Goal: Task Accomplishment & Management: Complete application form

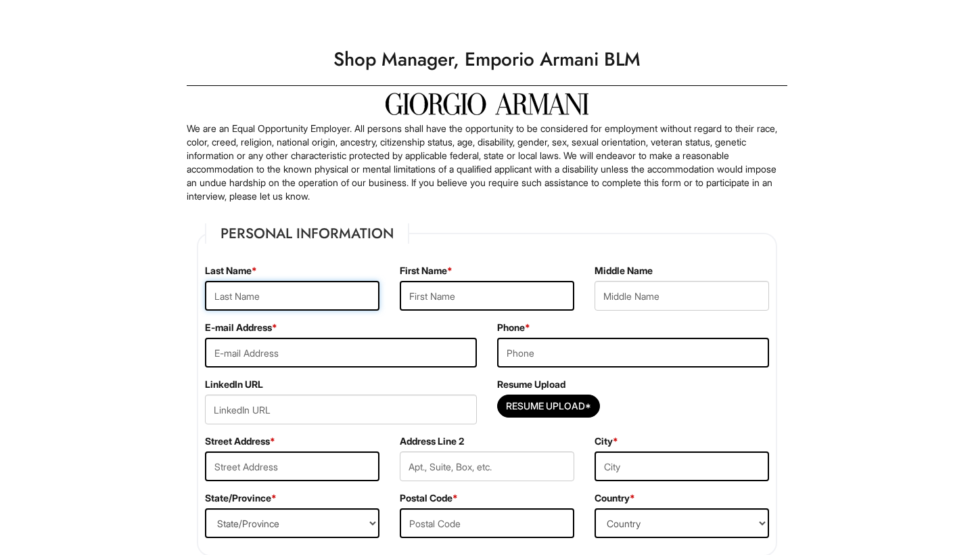
click at [365, 299] on input "text" at bounding box center [292, 296] width 175 height 30
type input "Espana"
type input "[PERSON_NAME]"
type input "[EMAIL_ADDRESS][DOMAIN_NAME]"
type input "[STREET_ADDRESS][PERSON_NAME]"
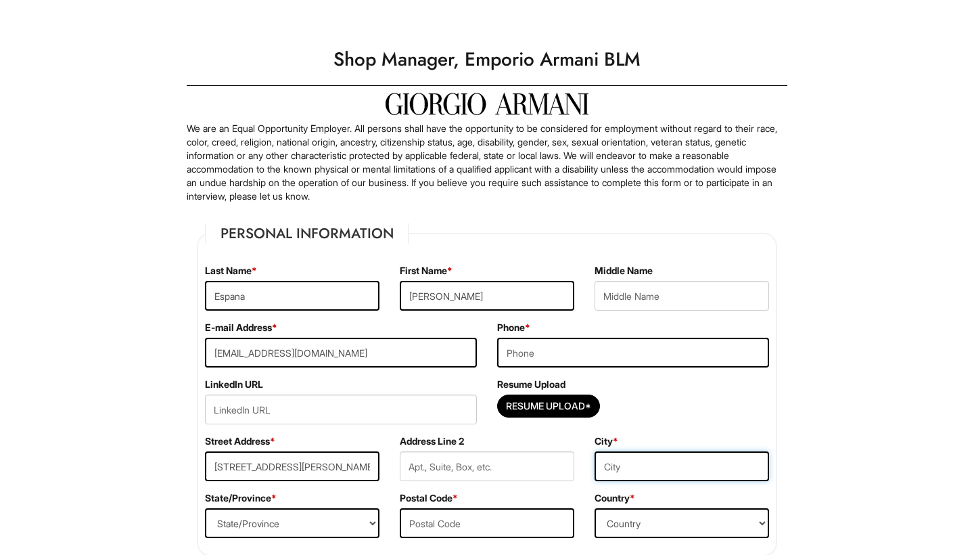
type input "[GEOGRAPHIC_DATA]"
select select "IL"
type input "60641"
type input "[PERSON_NAME]"
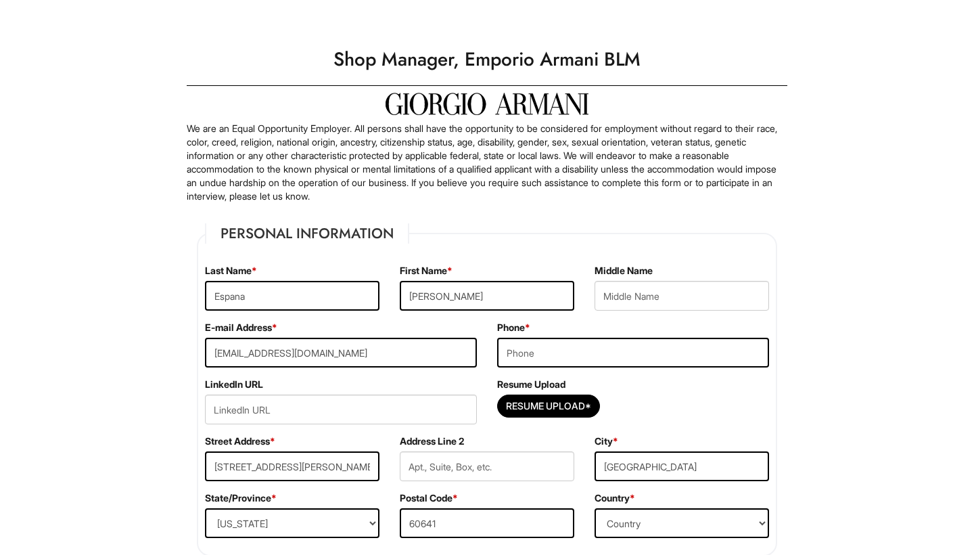
type input "Espana"
type input "eespana83@gmail.com"
type input "Esteban"
type input "Espana"
type input "77"
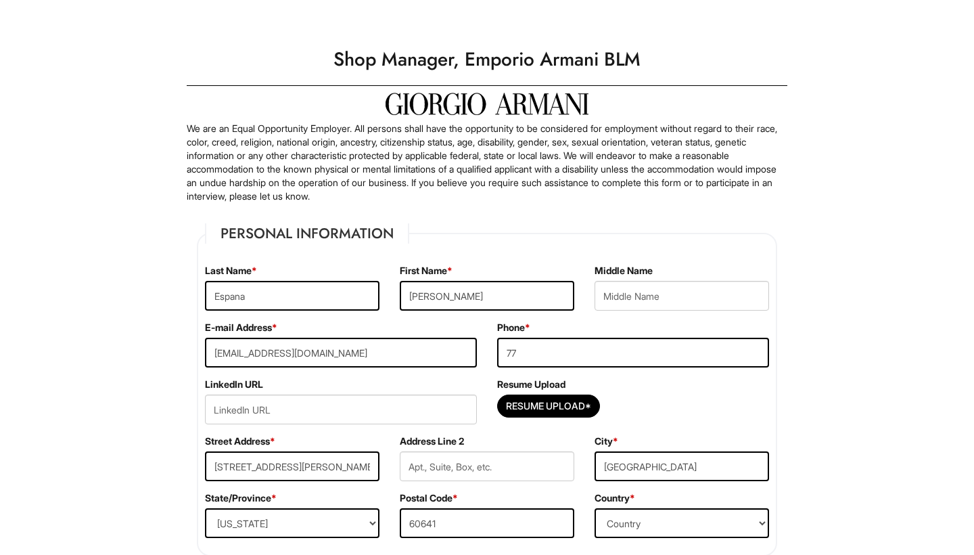
type input "eespana83@gmail.com"
type input "77"
type input "Espana"
click at [677, 360] on input "77" at bounding box center [633, 353] width 272 height 30
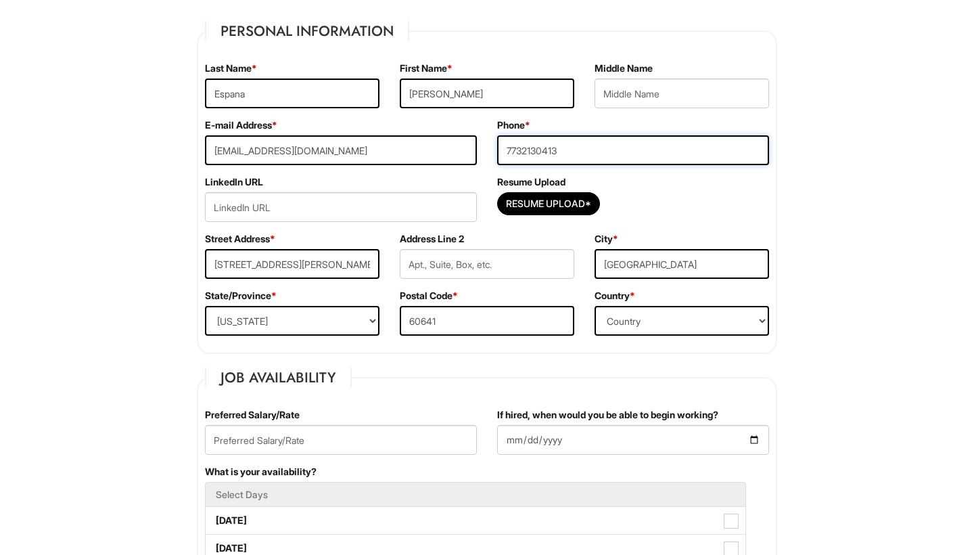
scroll to position [206, 0]
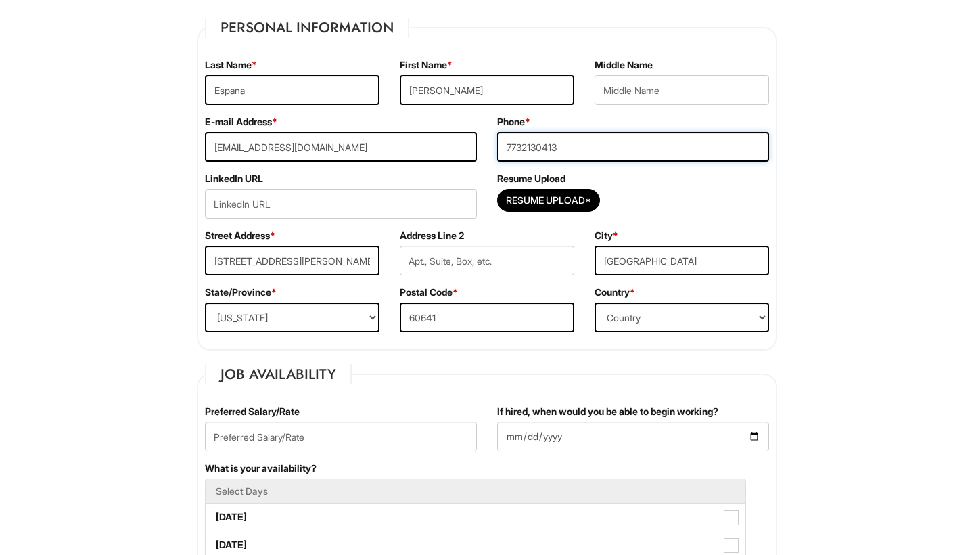
type input "7732130413"
click at [329, 426] on input "text" at bounding box center [341, 436] width 272 height 30
type input "$85,000"
click at [501, 439] on input "If hired, when would you be able to begin working?" at bounding box center [633, 436] width 272 height 30
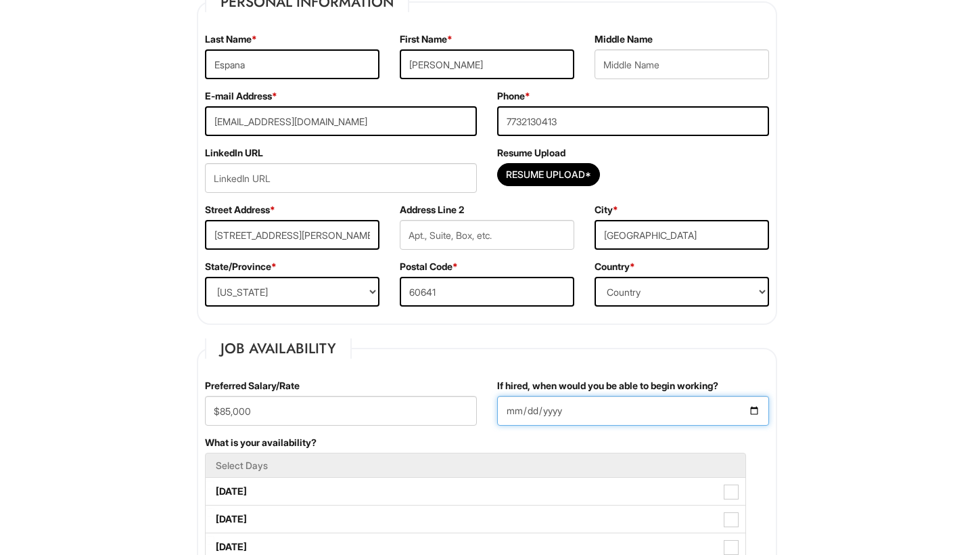
scroll to position [231, 0]
click at [514, 413] on input "If hired, when would you be able to begin working?" at bounding box center [633, 411] width 272 height 30
type input "2025-08-26"
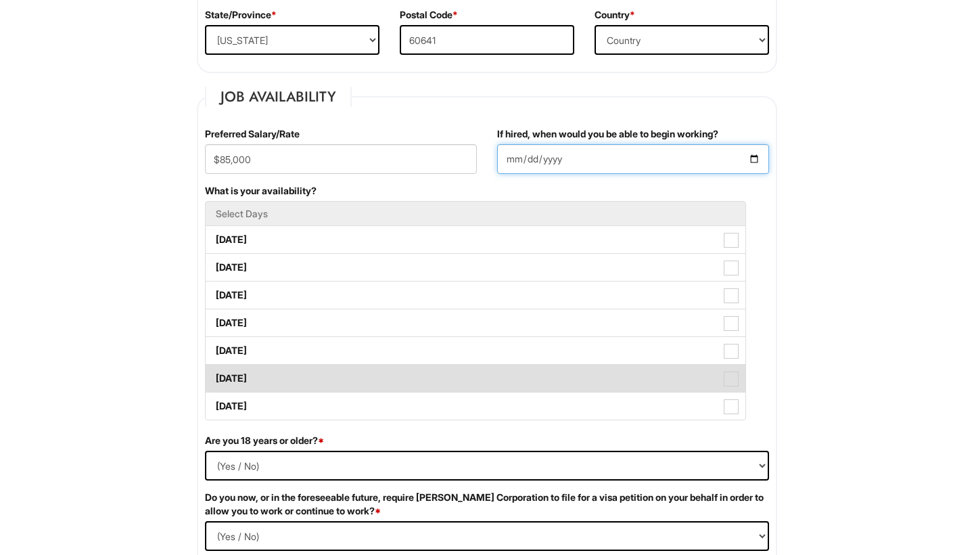
scroll to position [570, 0]
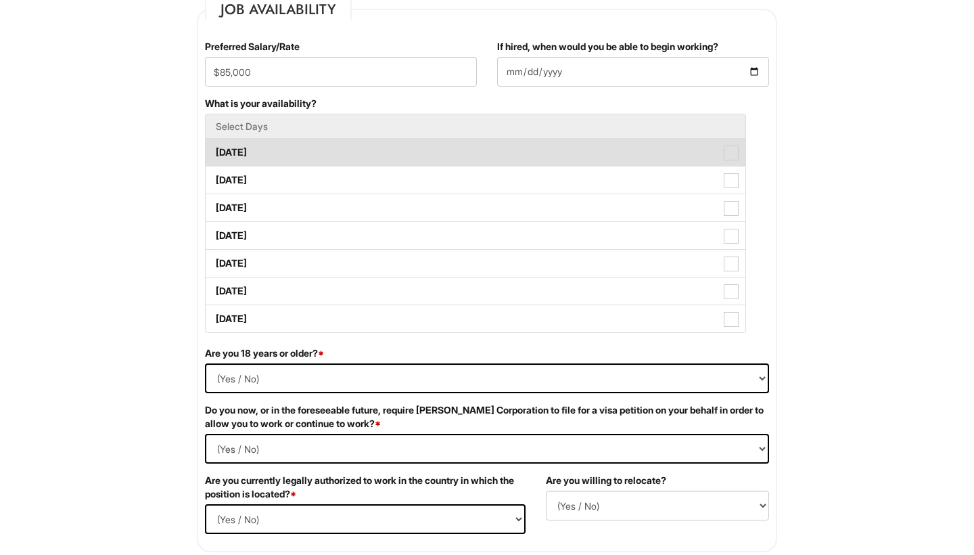
click at [302, 152] on label "Monday" at bounding box center [476, 152] width 540 height 27
click at [214, 150] on Available_Monday "Monday" at bounding box center [210, 145] width 9 height 9
checkbox Available_Monday "true"
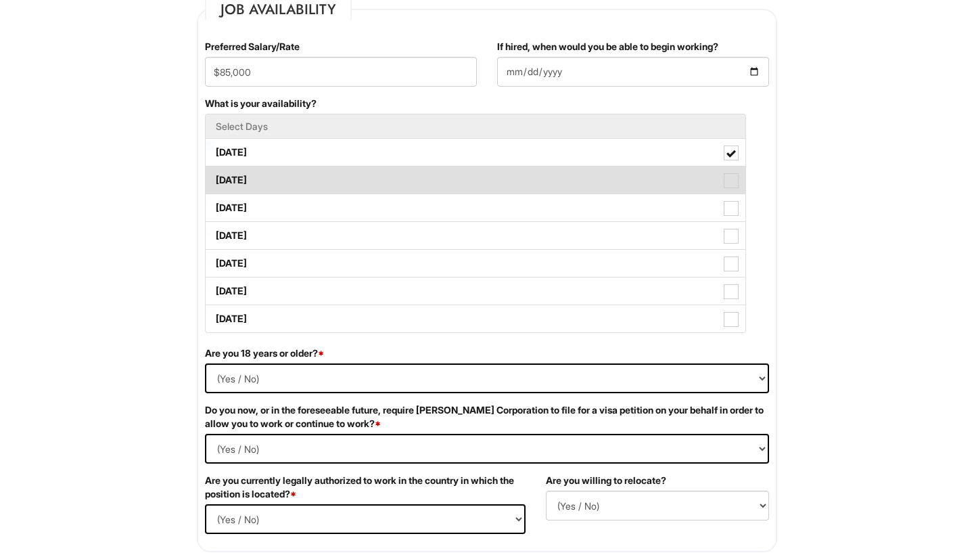
click at [293, 177] on label "Tuesday" at bounding box center [476, 179] width 540 height 27
click at [214, 177] on Available_Tuesday "Tuesday" at bounding box center [210, 173] width 9 height 9
checkbox Available_Tuesday "true"
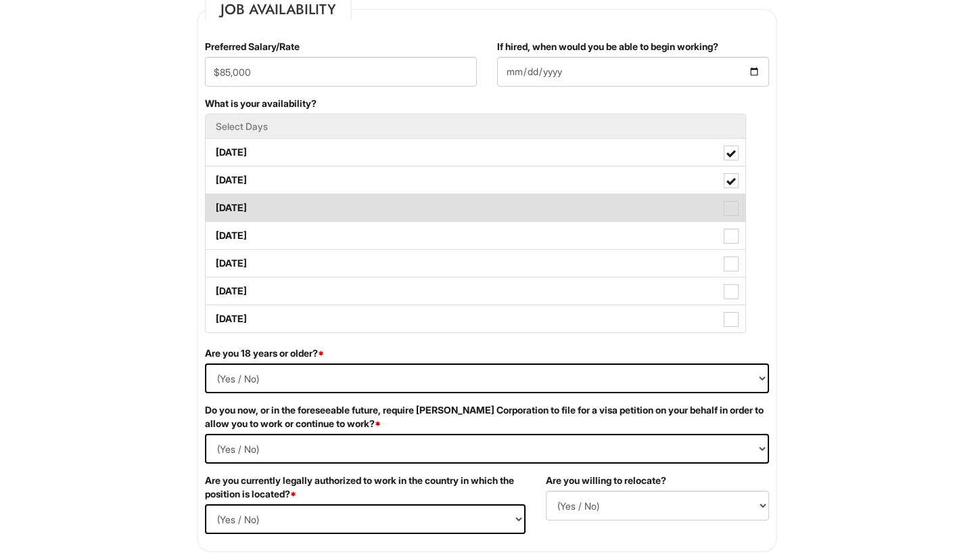
click at [288, 202] on label "Wednesday" at bounding box center [476, 207] width 540 height 27
click at [214, 202] on Available_Wednesday "Wednesday" at bounding box center [210, 201] width 9 height 9
checkbox Available_Wednesday "true"
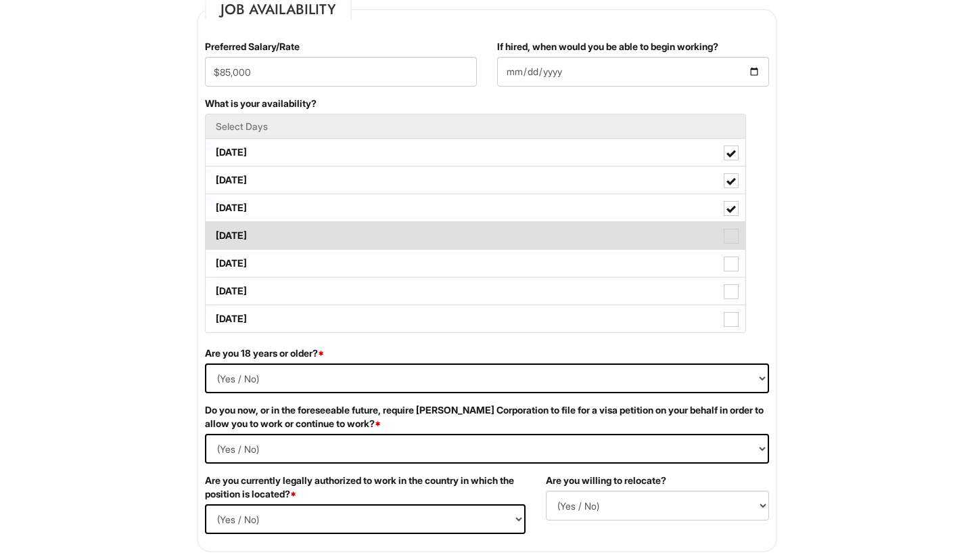
click at [279, 227] on label "Thursday" at bounding box center [476, 235] width 540 height 27
click at [214, 227] on Available_Thursday "Thursday" at bounding box center [210, 229] width 9 height 9
checkbox Available_Thursday "true"
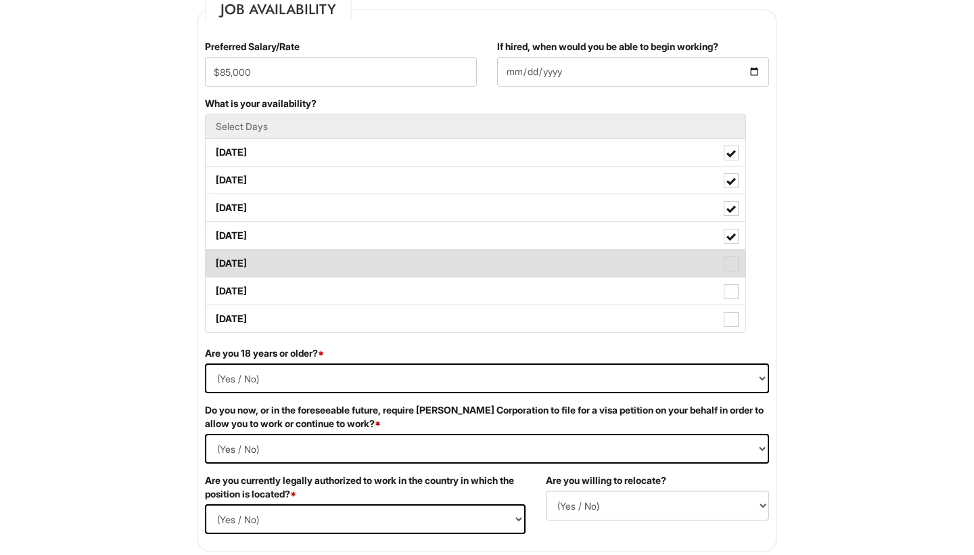
click at [271, 256] on label "Friday" at bounding box center [476, 263] width 540 height 27
click at [214, 256] on Available_Friday "Friday" at bounding box center [210, 256] width 9 height 9
checkbox Available_Friday "true"
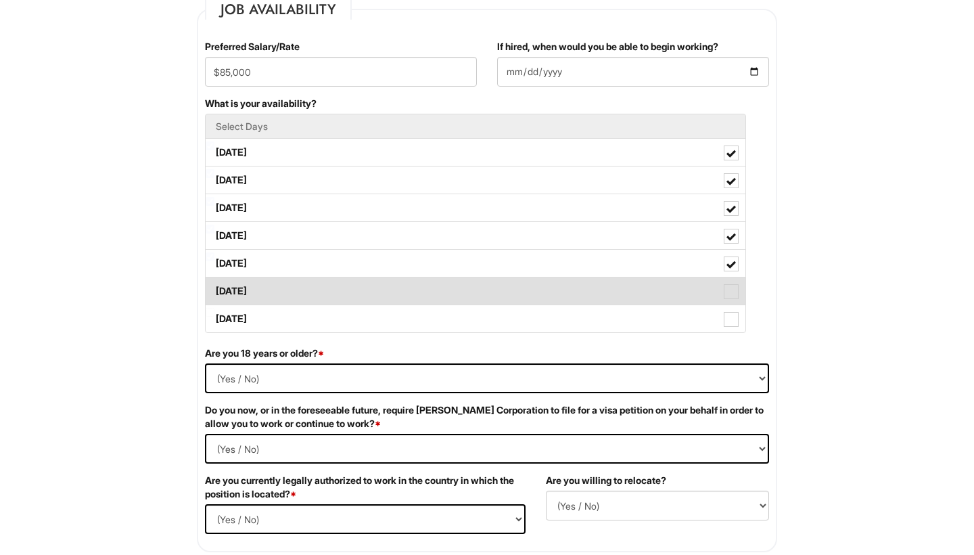
click at [263, 288] on label "Saturday" at bounding box center [476, 290] width 540 height 27
click at [214, 288] on Available_Saturday "Saturday" at bounding box center [210, 284] width 9 height 9
checkbox Available_Saturday "true"
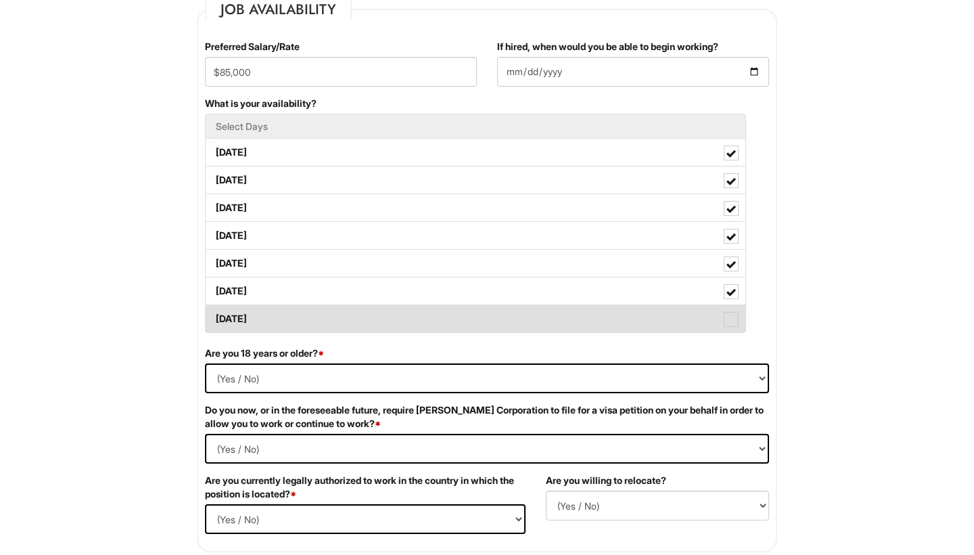
click at [264, 314] on label "Sunday" at bounding box center [476, 318] width 540 height 27
click at [214, 314] on Available_Sunday "Sunday" at bounding box center [210, 312] width 9 height 9
checkbox Available_Sunday "true"
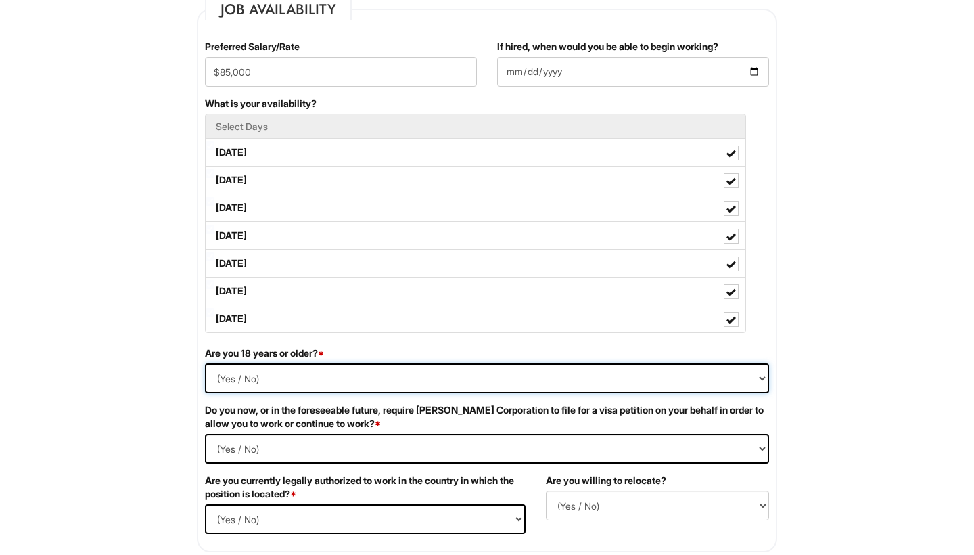
select select "Yes"
select Required "No"
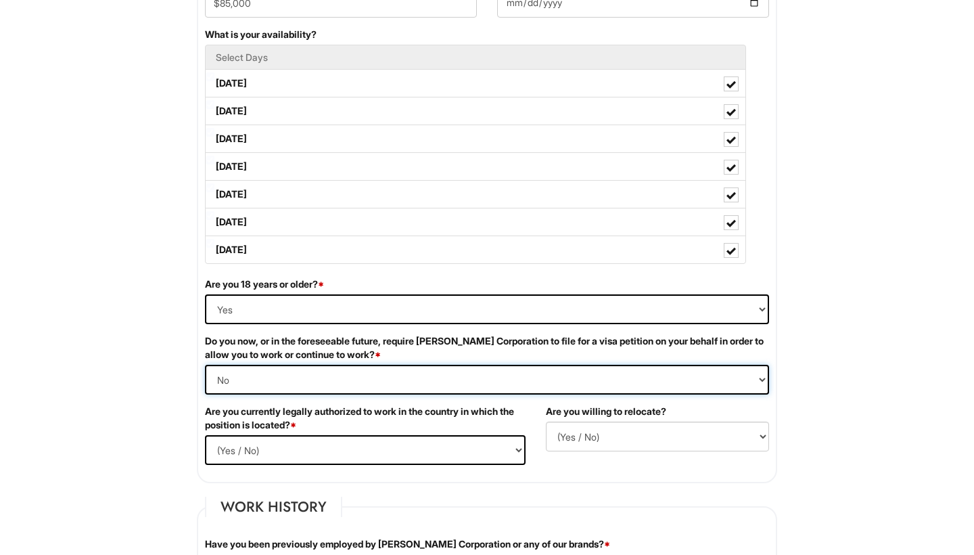
scroll to position [647, 0]
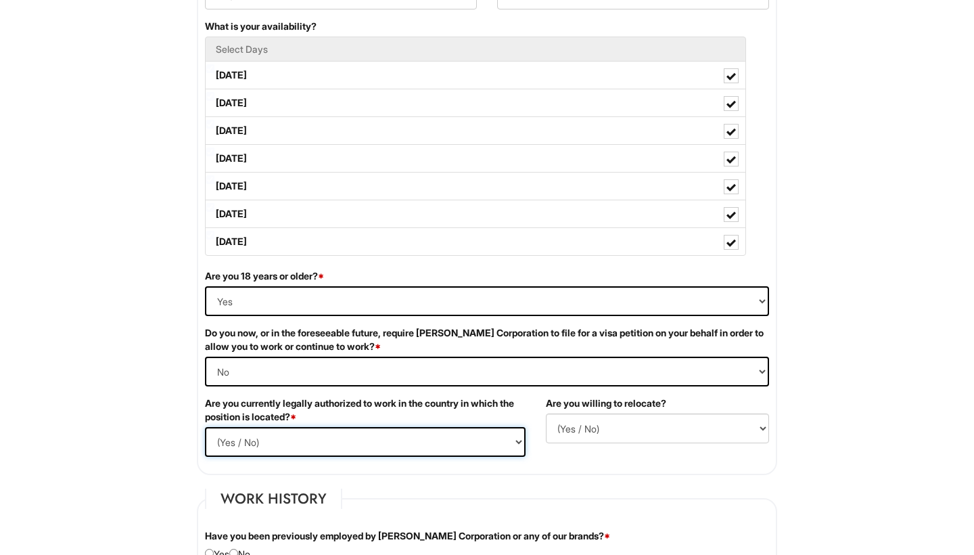
select select "Yes"
click at [568, 406] on label "Are you willing to relocate?" at bounding box center [606, 403] width 120 height 14
select select "Y"
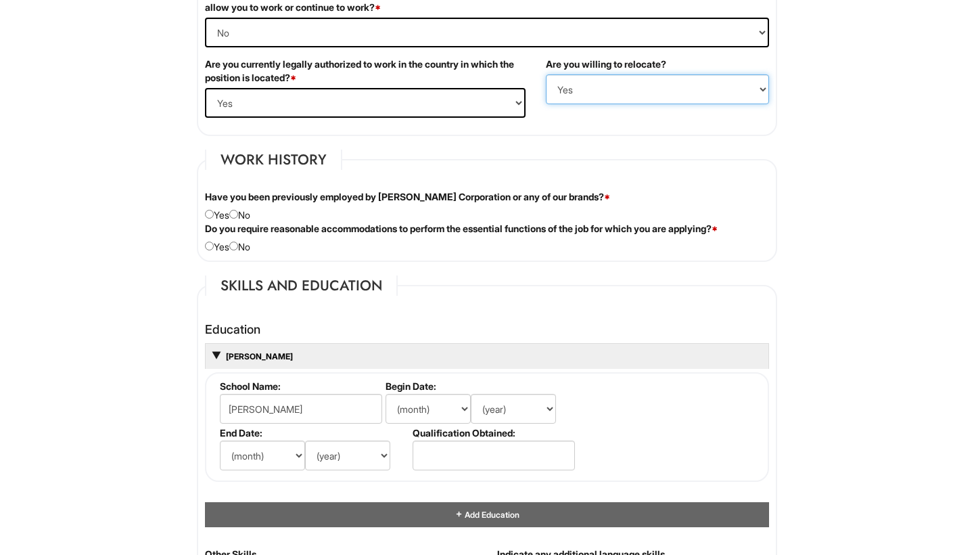
scroll to position [987, 0]
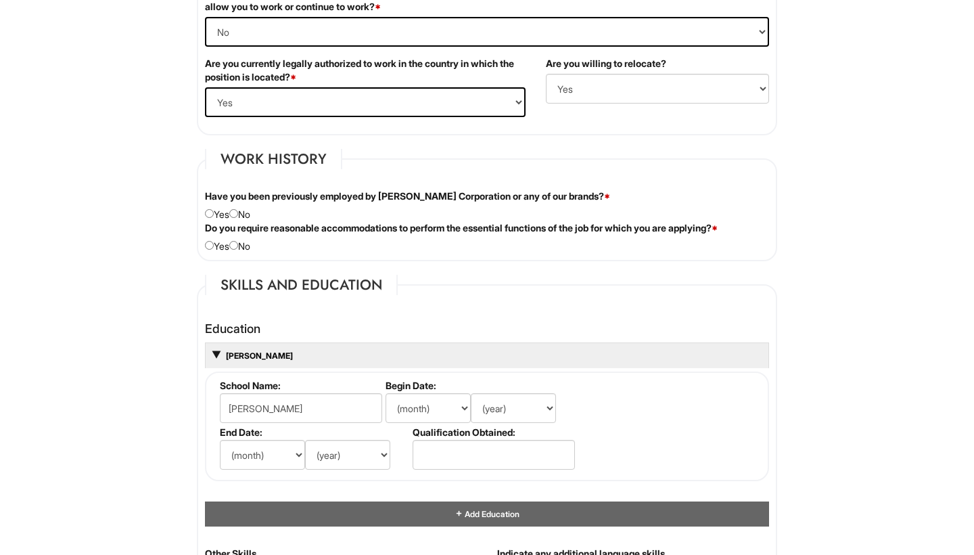
click at [238, 212] on input "radio" at bounding box center [233, 213] width 9 height 9
radio input "true"
click at [238, 243] on input "radio" at bounding box center [233, 245] width 9 height 9
radio input "true"
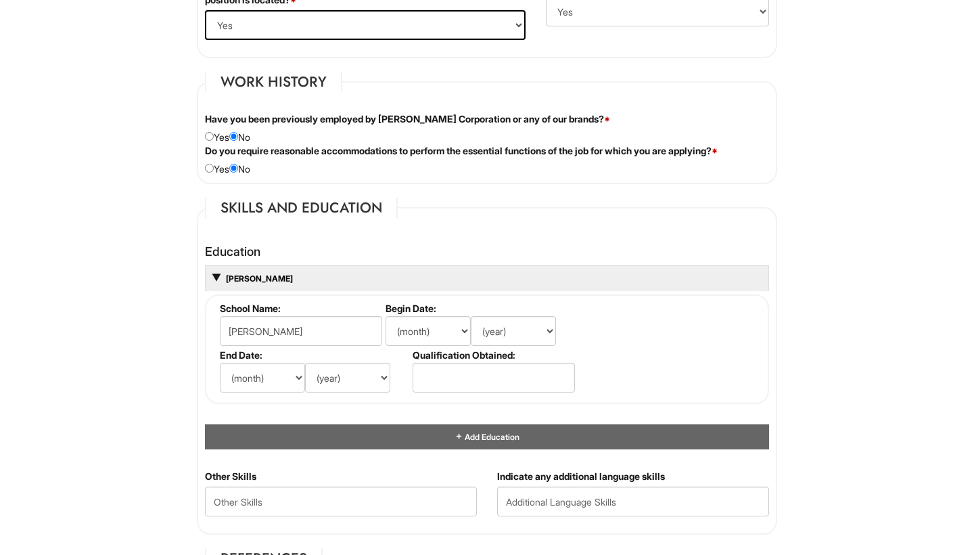
scroll to position [1078, 0]
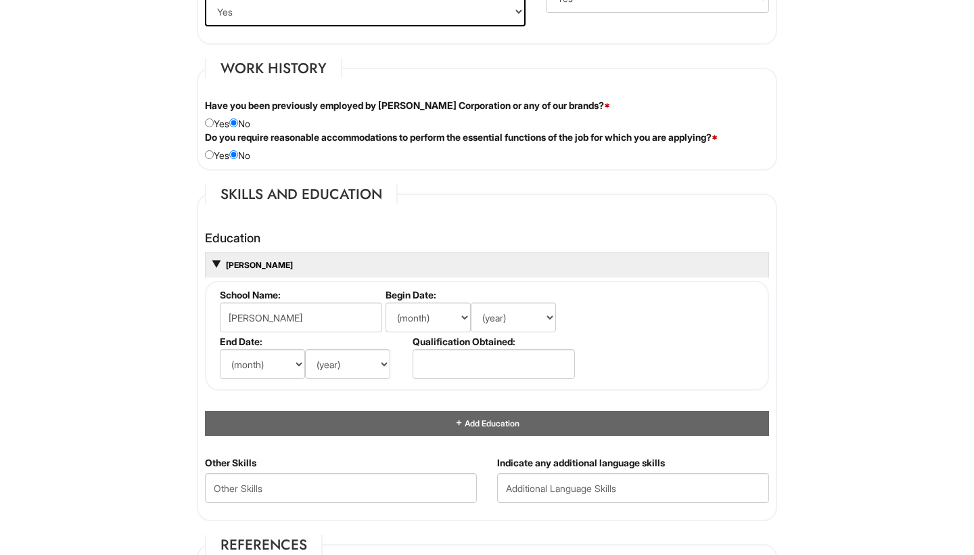
click at [336, 330] on li "School Name: Esteban Espana" at bounding box center [299, 312] width 166 height 47
click at [332, 323] on input "Esteban Espana" at bounding box center [301, 317] width 162 height 30
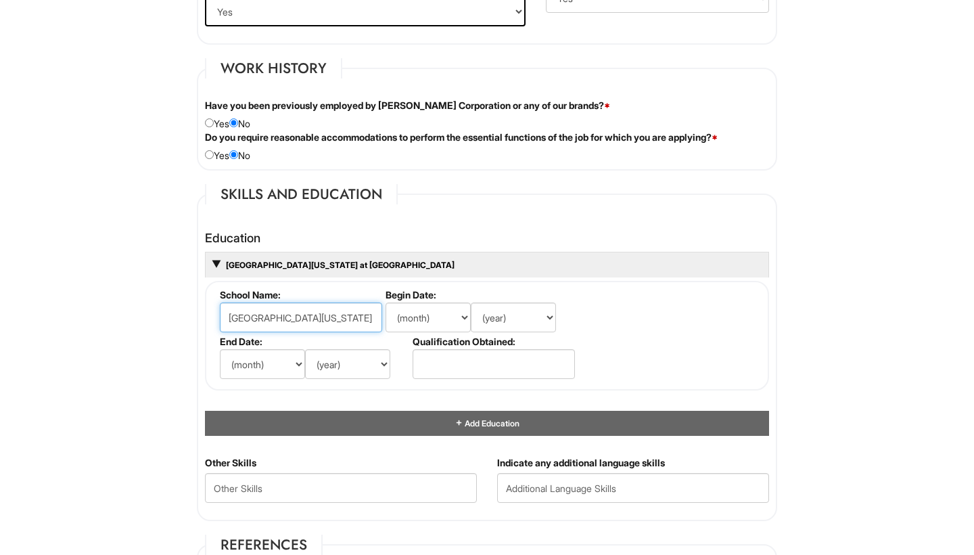
type input "University of Illinois at Chicago"
select select "8"
select select "2016"
select select "5"
select select "2022"
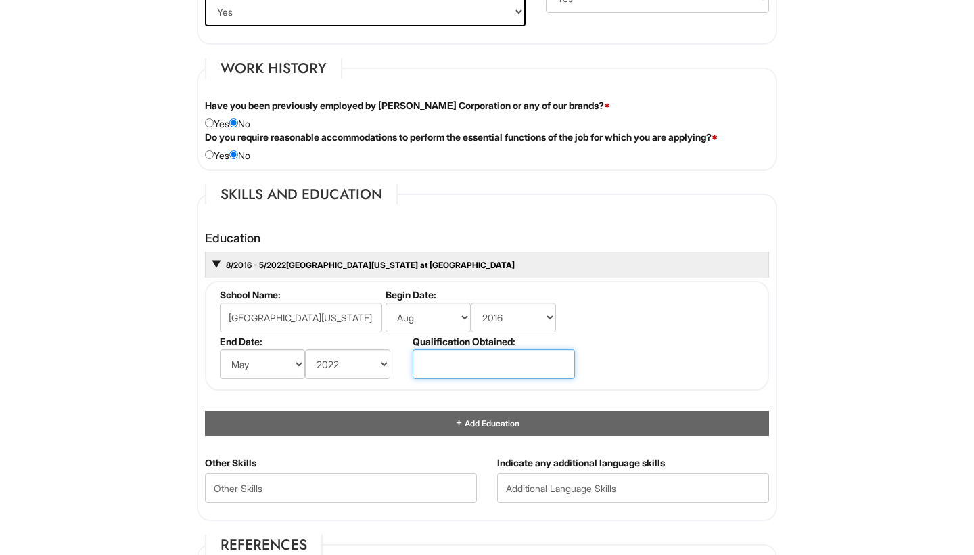
click at [461, 370] on input "text" at bounding box center [494, 364] width 162 height 30
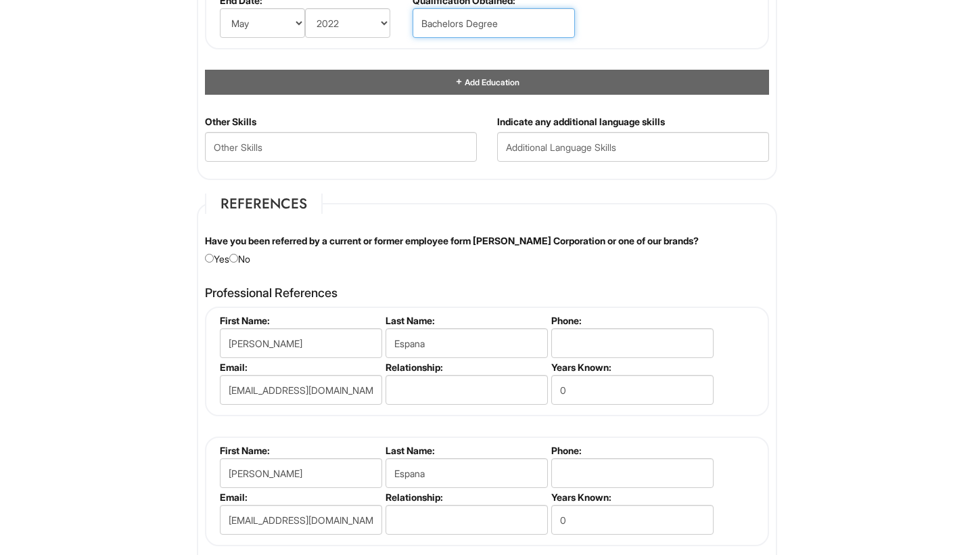
scroll to position [1421, 0]
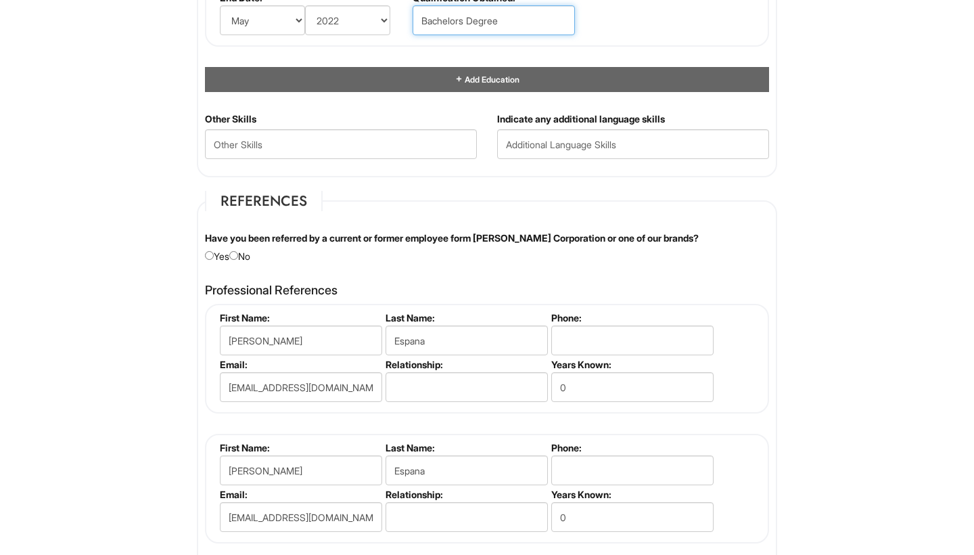
type input "Bachelors Degree"
click at [242, 251] on div "Have you been referred by a current or former employee form Giorgio Armani Corp…" at bounding box center [487, 247] width 585 height 32
click at [237, 254] on input "radio" at bounding box center [233, 255] width 9 height 9
radio input "true"
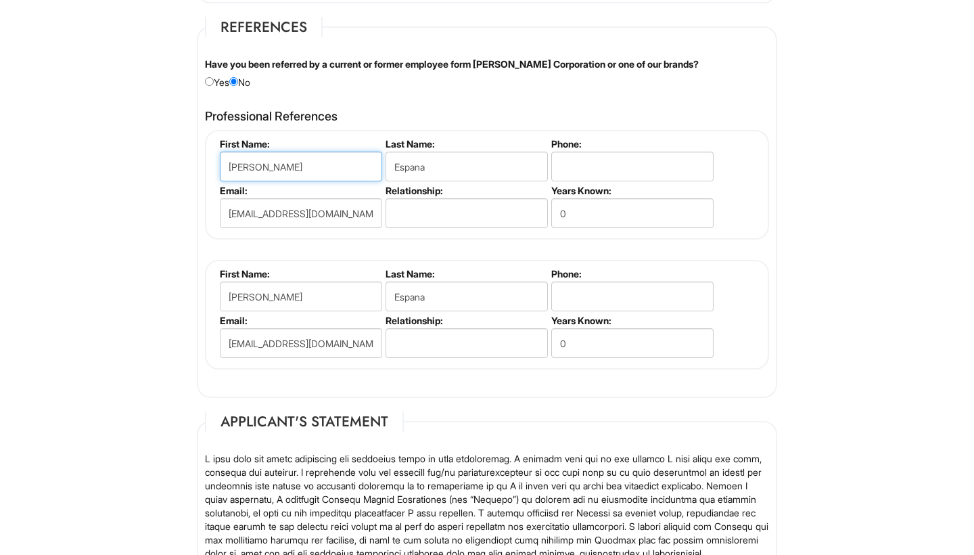
scroll to position [1582, 0]
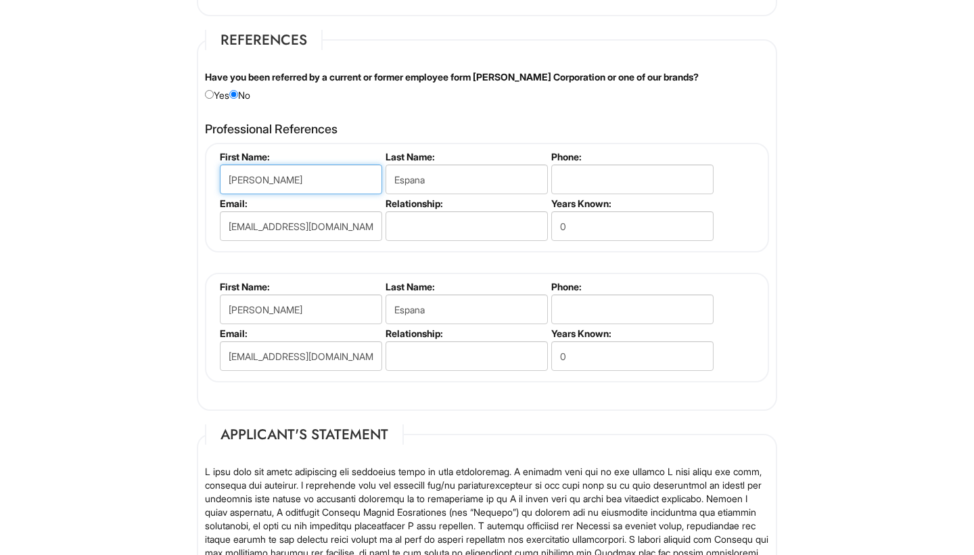
drag, startPoint x: 296, startPoint y: 171, endPoint x: 177, endPoint y: 169, distance: 119.1
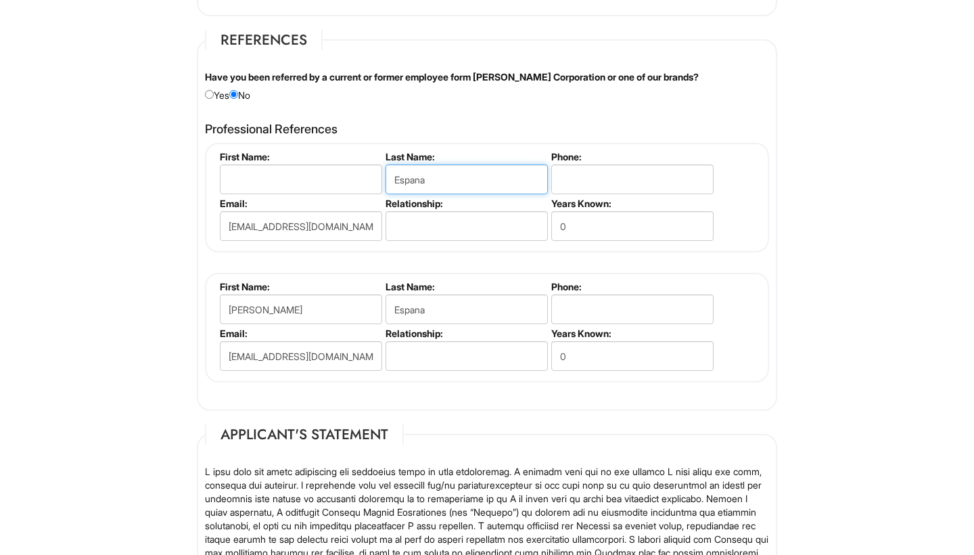
drag, startPoint x: 440, startPoint y: 180, endPoint x: 332, endPoint y: 169, distance: 109.5
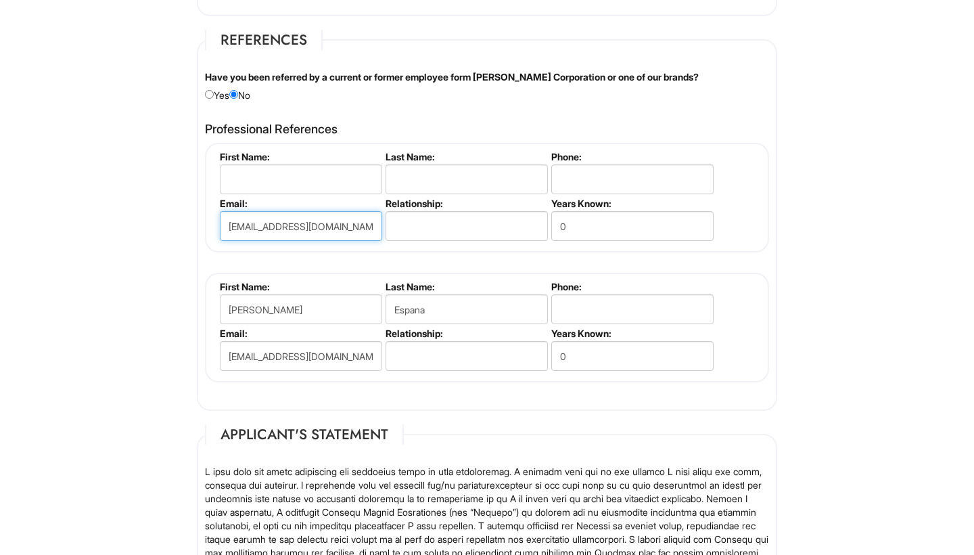
drag, startPoint x: 341, startPoint y: 210, endPoint x: 201, endPoint y: 211, distance: 140.0
drag, startPoint x: 337, startPoint y: 217, endPoint x: 108, endPoint y: 214, distance: 229.4
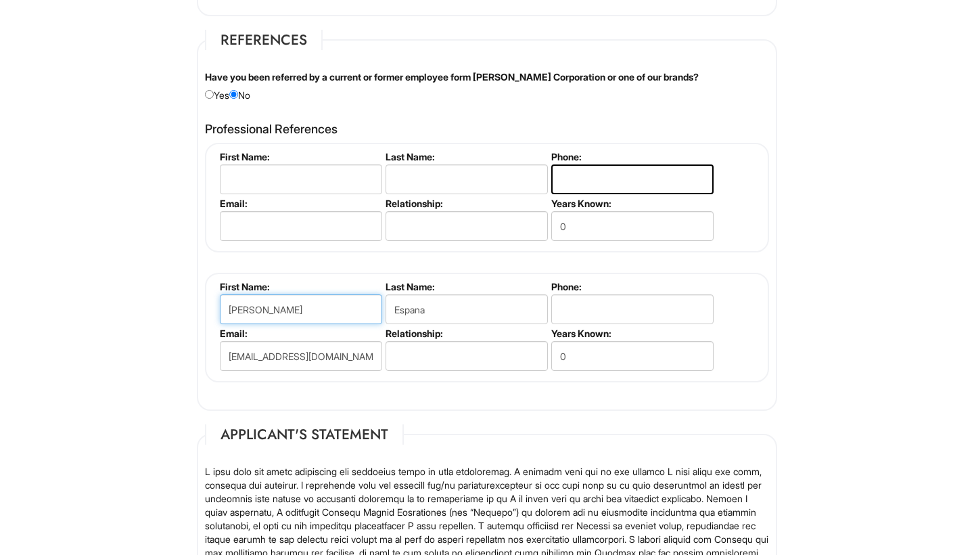
drag, startPoint x: 277, startPoint y: 303, endPoint x: 135, endPoint y: 303, distance: 141.4
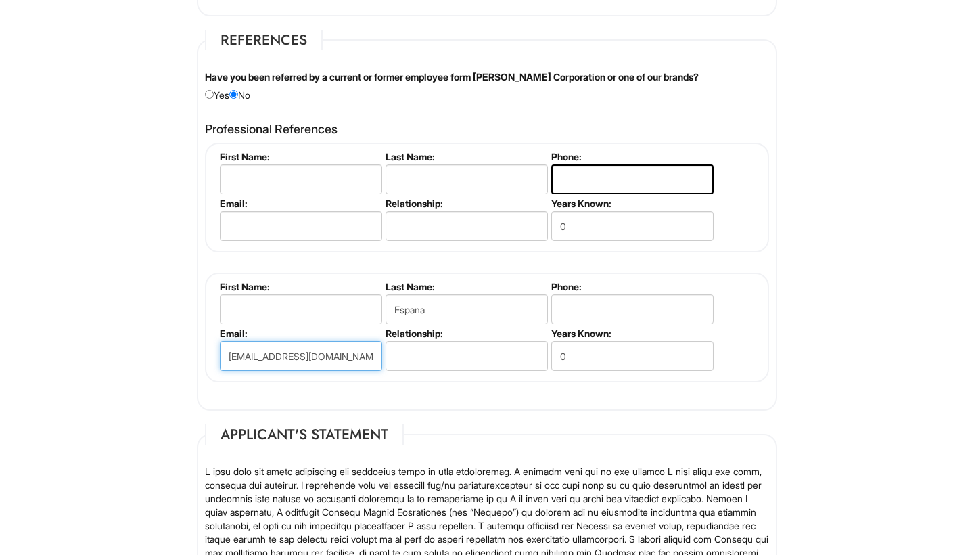
click at [327, 344] on input "eespana83@gmail.com" at bounding box center [301, 356] width 162 height 30
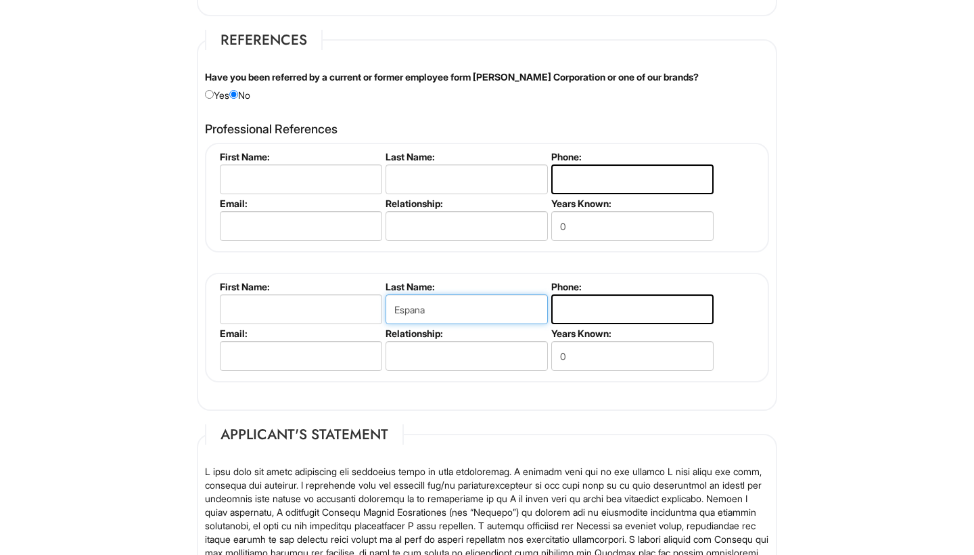
click at [430, 313] on input "Espana" at bounding box center [467, 309] width 162 height 30
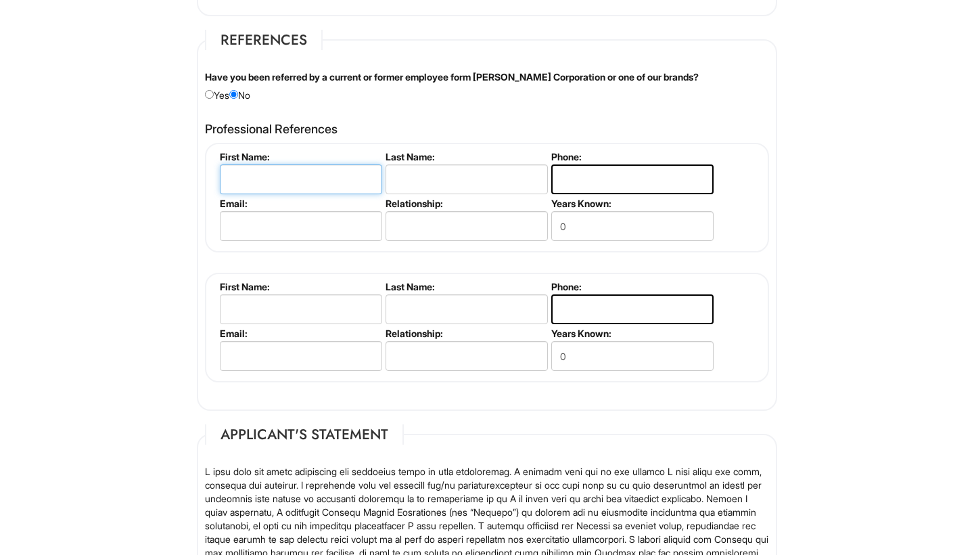
click at [320, 187] on input "text" at bounding box center [301, 179] width 162 height 30
type input "Eric"
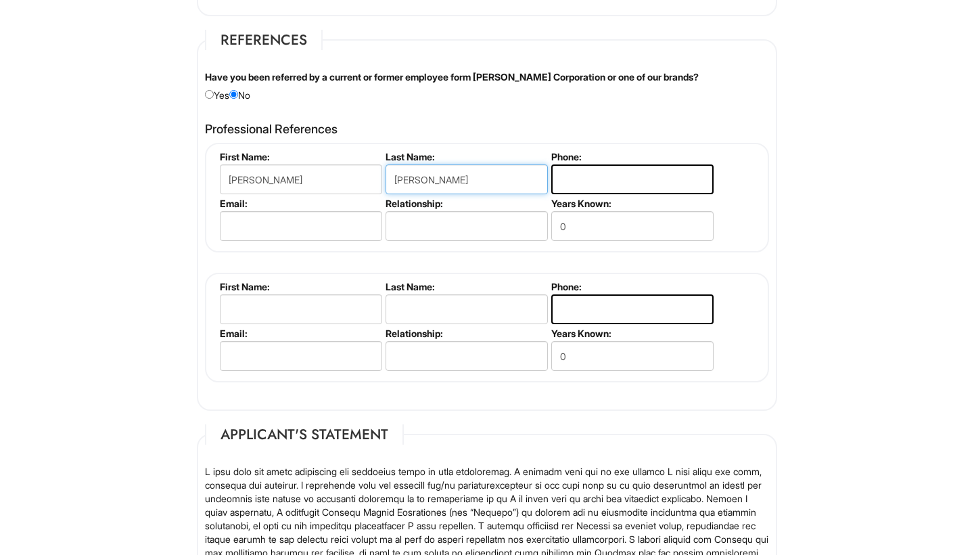
type input "Finnell"
click at [317, 184] on input "Eric" at bounding box center [301, 179] width 162 height 30
type input "Roxanne"
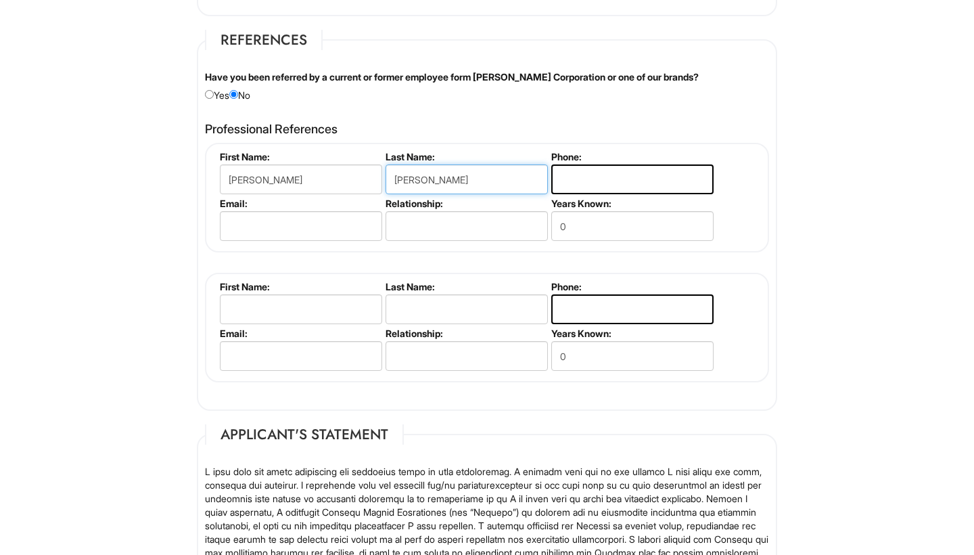
type input "Davila"
click at [585, 230] on input "0" at bounding box center [632, 226] width 162 height 30
type input "2"
click at [370, 225] on input "email" at bounding box center [301, 226] width 162 height 30
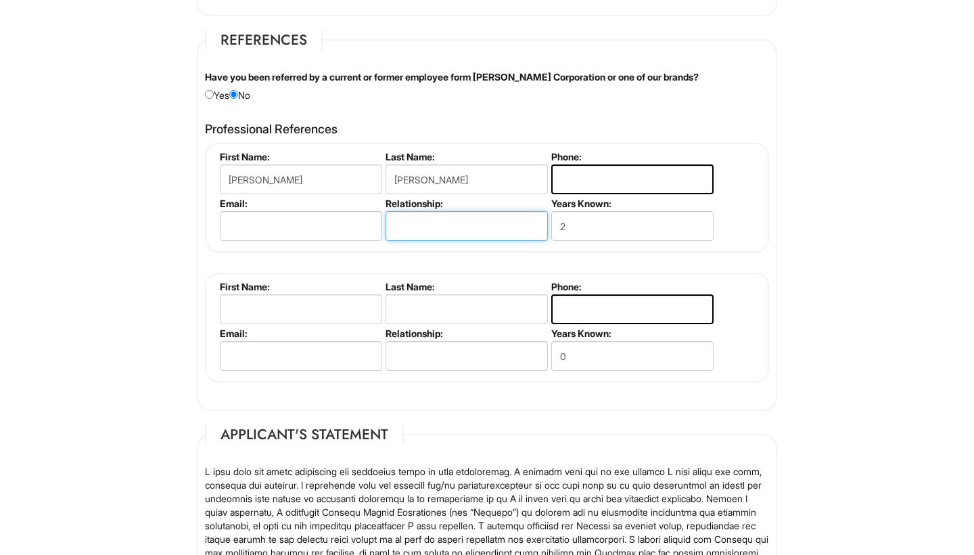
click at [441, 225] on input "text" at bounding box center [467, 226] width 162 height 30
type input "Former Manager"
click at [354, 221] on input "email" at bounding box center [301, 226] width 162 height 30
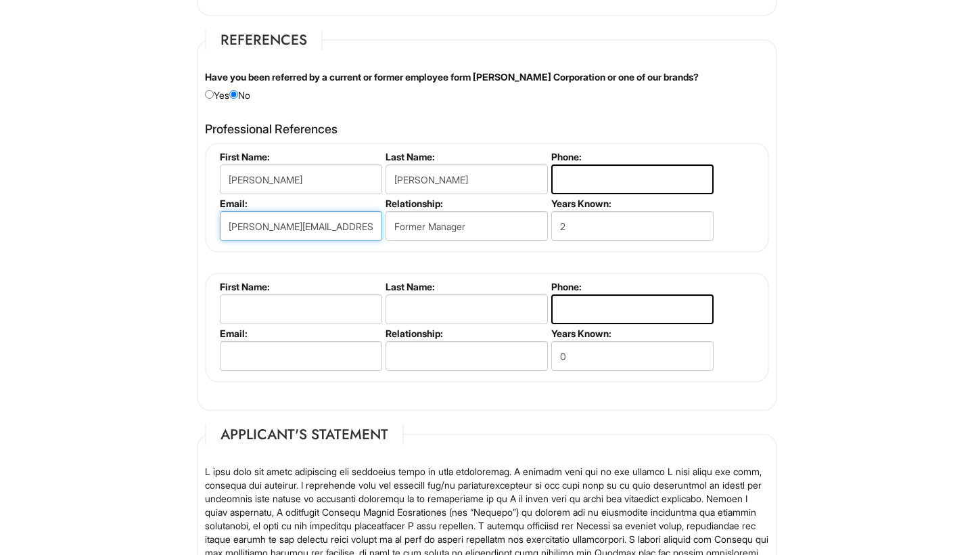
type input "roxanne.davila@chanel.com"
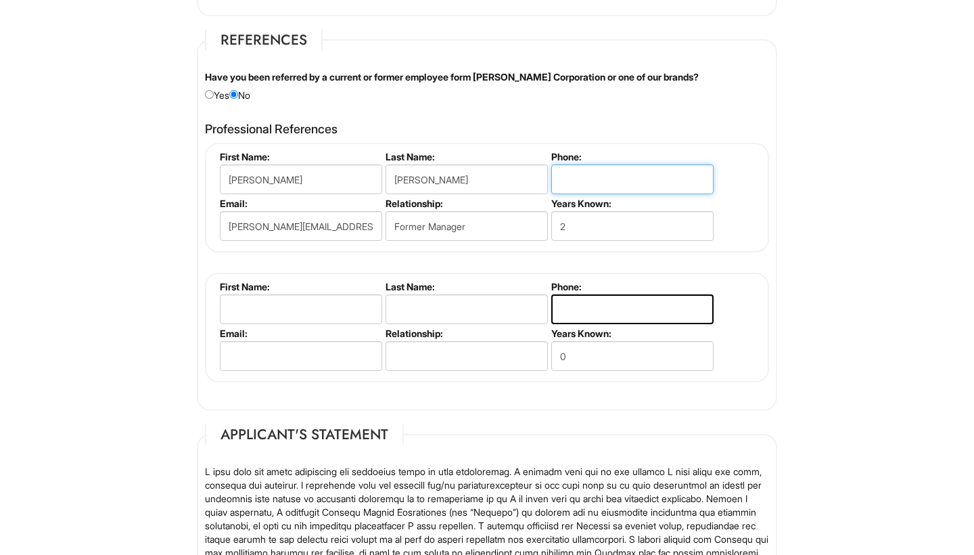
click at [590, 179] on input "tel" at bounding box center [632, 179] width 162 height 30
click at [355, 298] on input "text" at bounding box center [301, 309] width 162 height 30
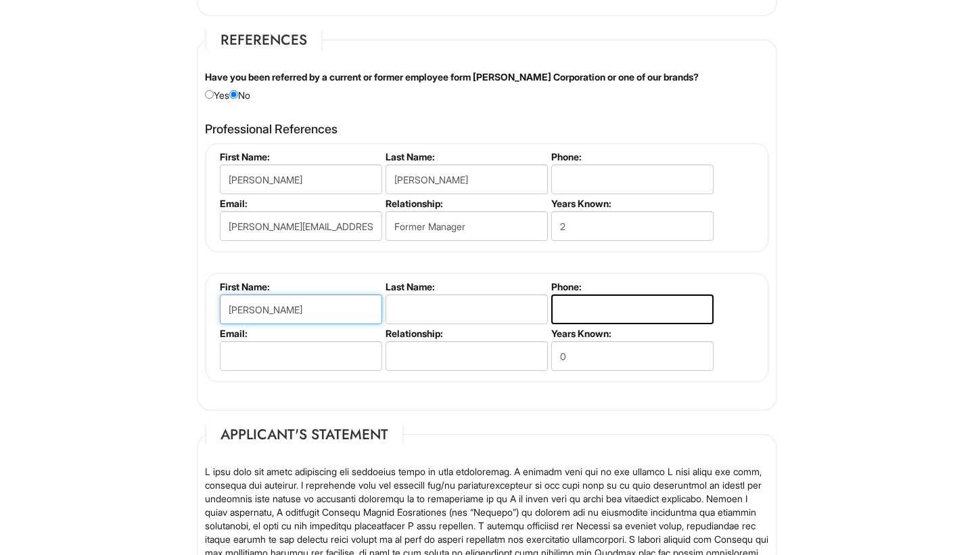
type input "Lourdes"
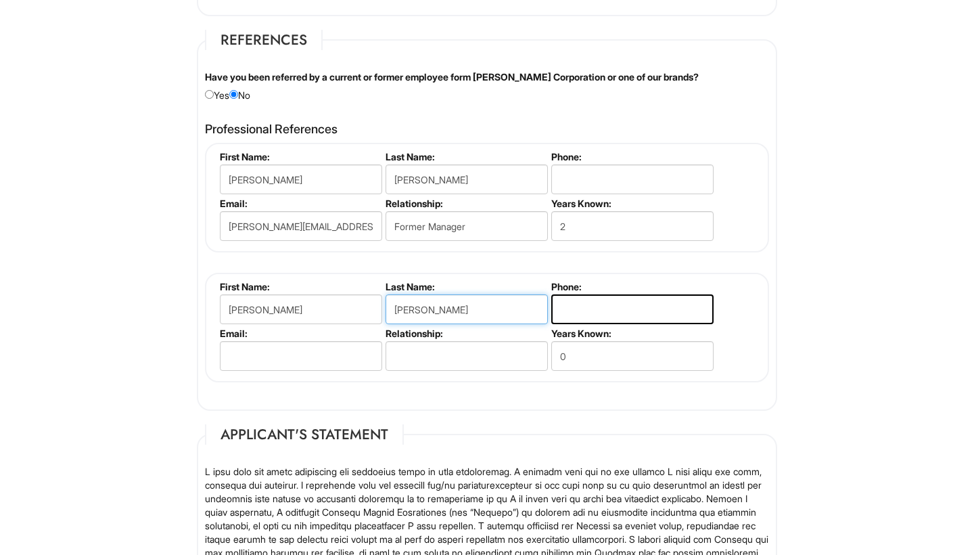
type input "Rodriguez"
drag, startPoint x: 576, startPoint y: 352, endPoint x: 527, endPoint y: 348, distance: 49.5
click at [527, 281] on ul "First Name: Lourdes Last Name: Rodriguez Phone: Email: Relationship: Years Know…" at bounding box center [488, 281] width 545 height 0
type input "2"
click at [465, 357] on input "text" at bounding box center [467, 356] width 162 height 30
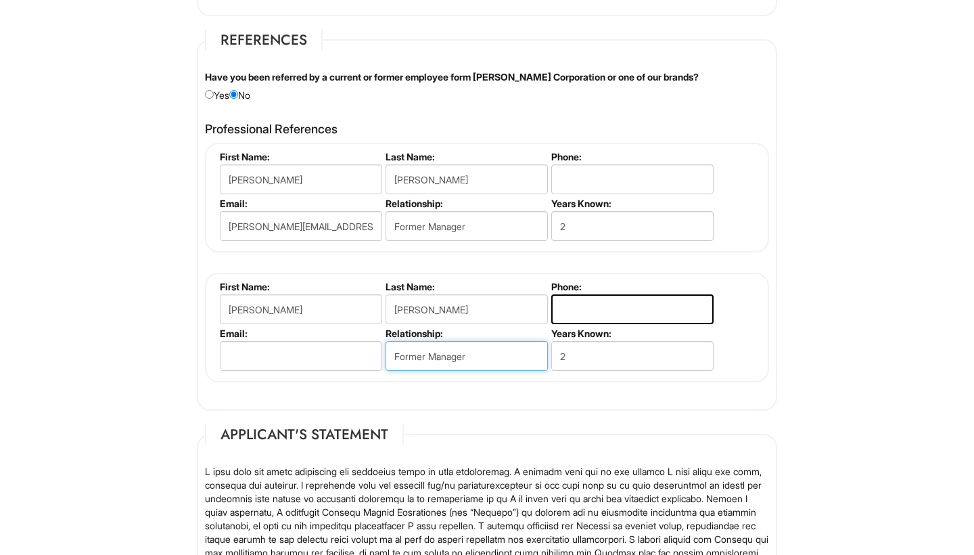
type input "Former Manager"
click at [323, 335] on li "Email:" at bounding box center [299, 350] width 166 height 47
click at [328, 346] on input "email" at bounding box center [301, 356] width 162 height 30
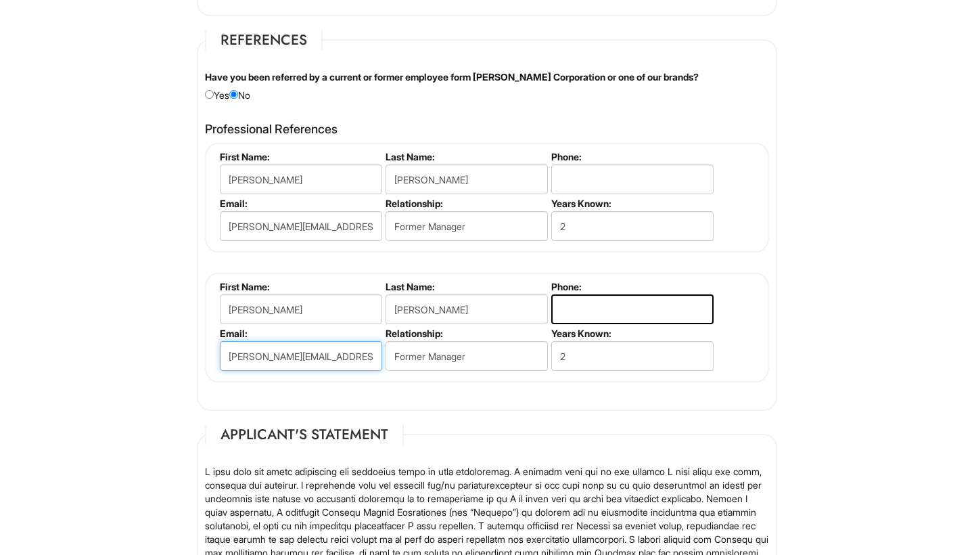
type input "lourdes.rodriguez@chanel.com"
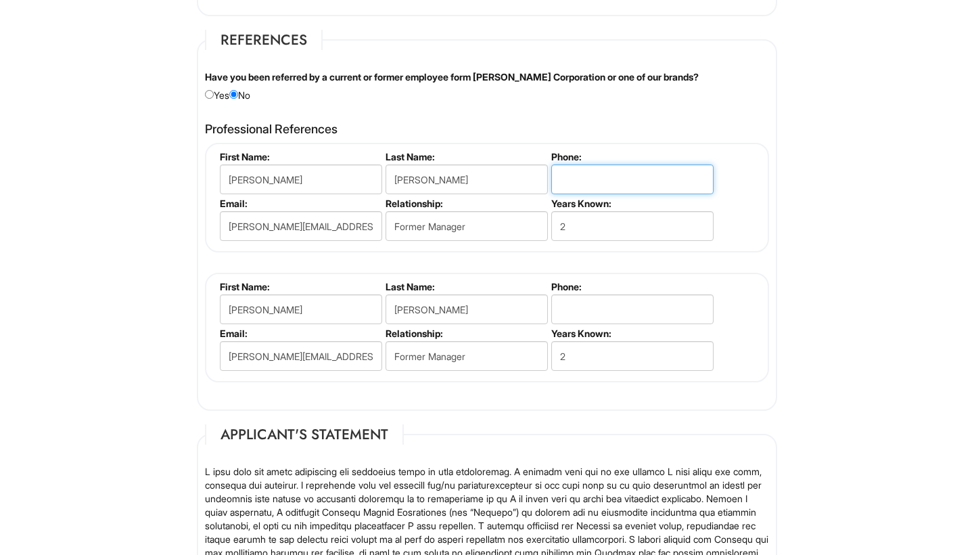
click at [563, 183] on input "tel" at bounding box center [632, 179] width 162 height 30
paste input "+1 (312) 890-8385"
type input "+1 (312) 890-8385"
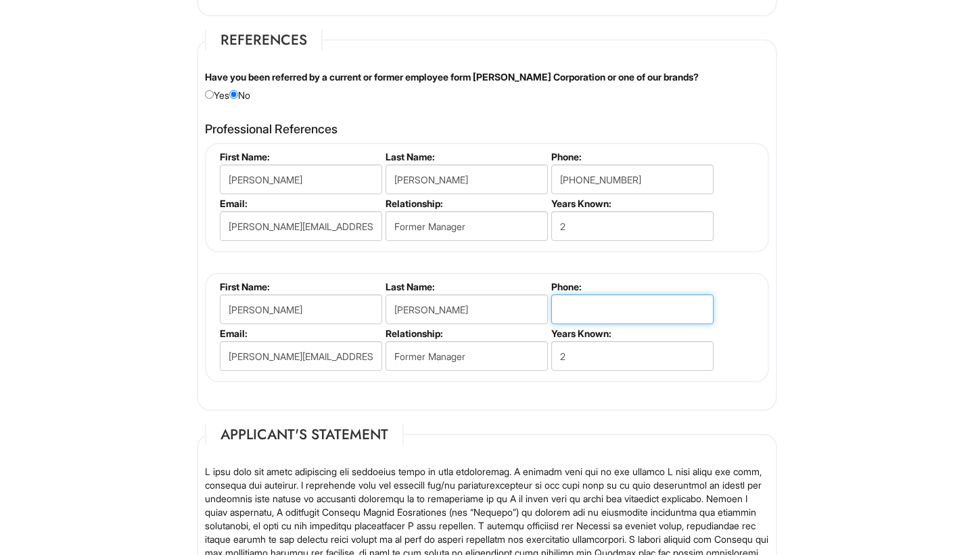
paste input "+1 (773) 848-8400"
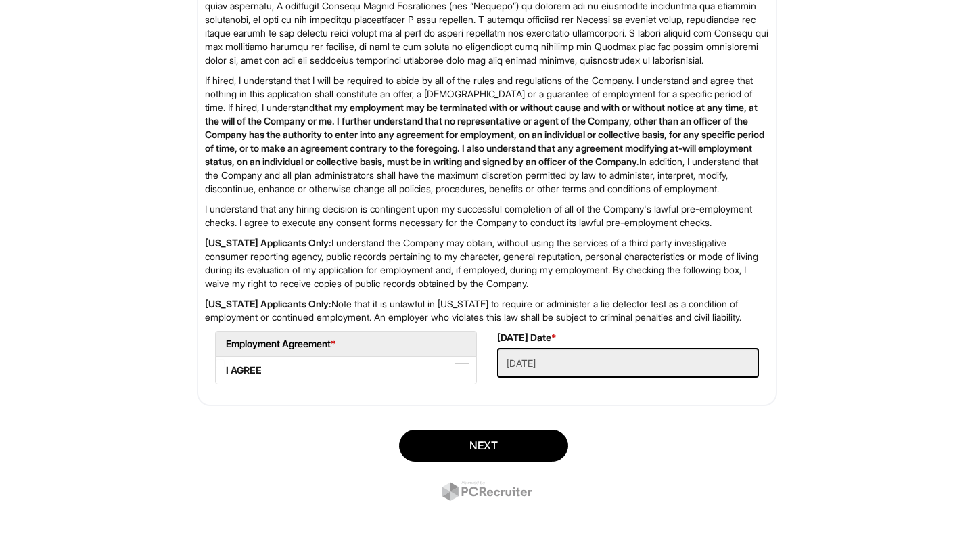
scroll to position [2137, 0]
type input "+1 (773) 848-8400"
click at [468, 371] on span at bounding box center [462, 370] width 15 height 15
click at [225, 368] on AGREE "I AGREE" at bounding box center [220, 363] width 9 height 9
checkbox AGREE "true"
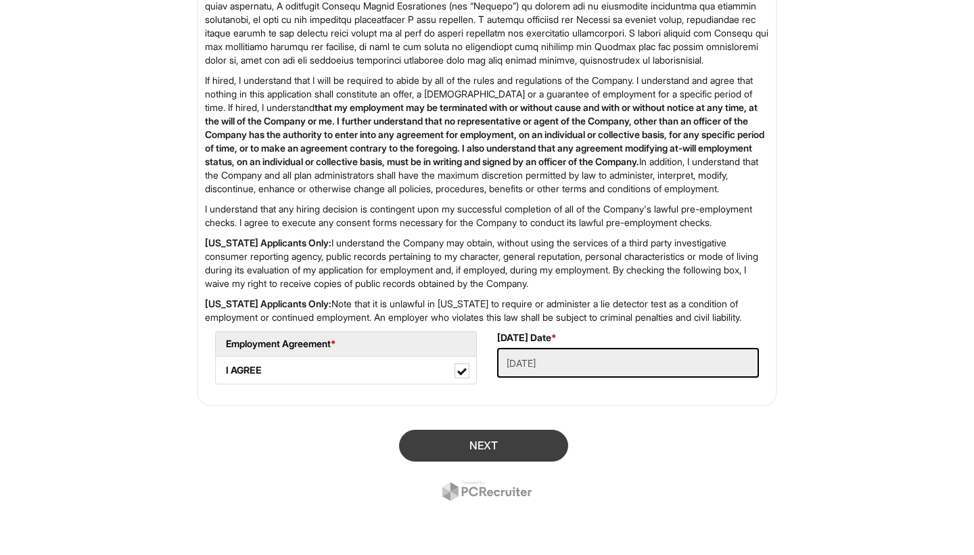
click at [488, 438] on button "Next" at bounding box center [483, 446] width 169 height 32
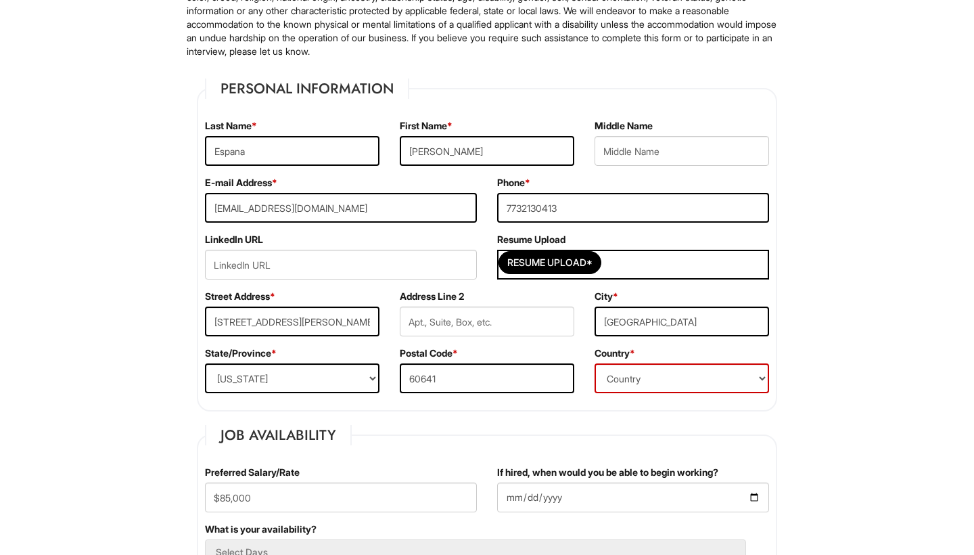
scroll to position [252, 0]
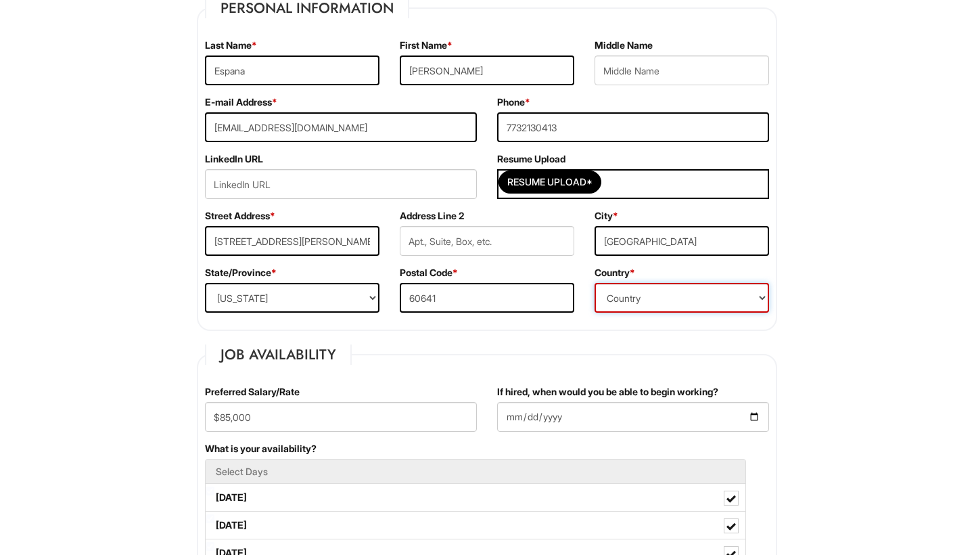
select select "United States of America"
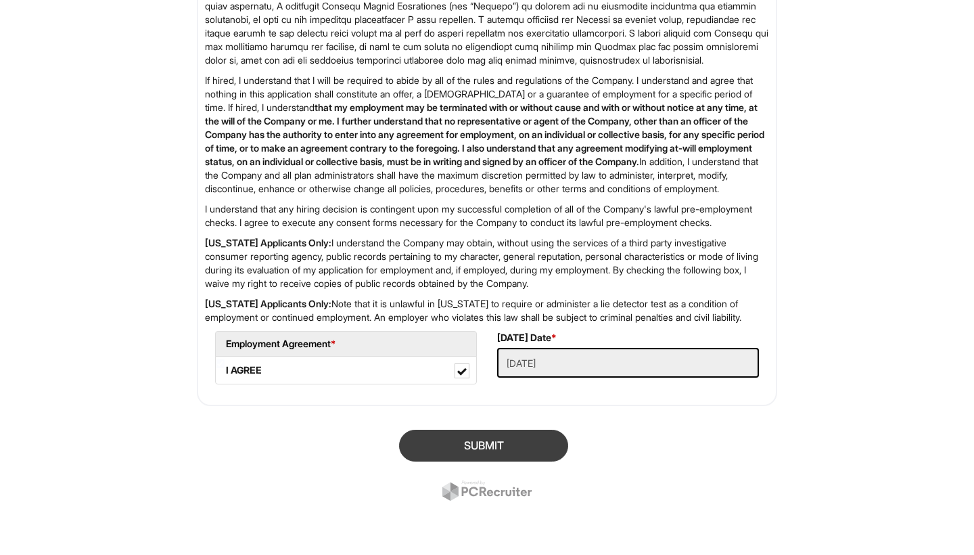
click at [522, 448] on button "SUBMIT" at bounding box center [483, 446] width 169 height 32
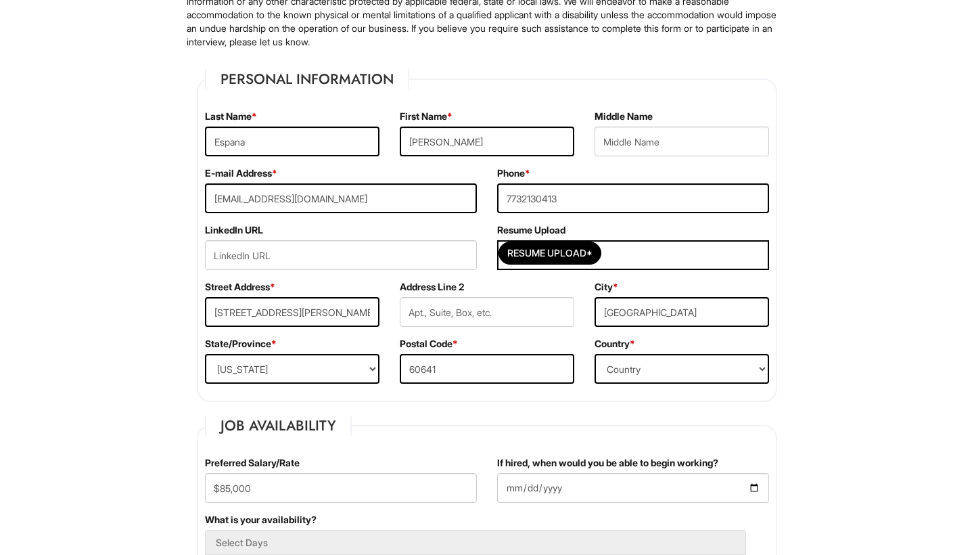
scroll to position [193, 0]
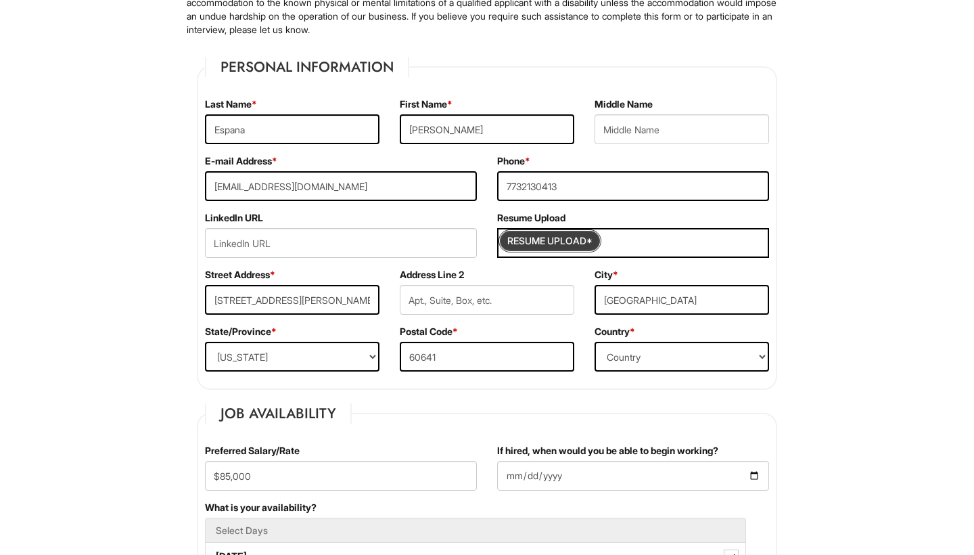
click at [578, 233] on input "Resume Upload*" at bounding box center [549, 241] width 101 height 22
type input "C:\fakepath\Esteban Espana 2025 CV.pdf"
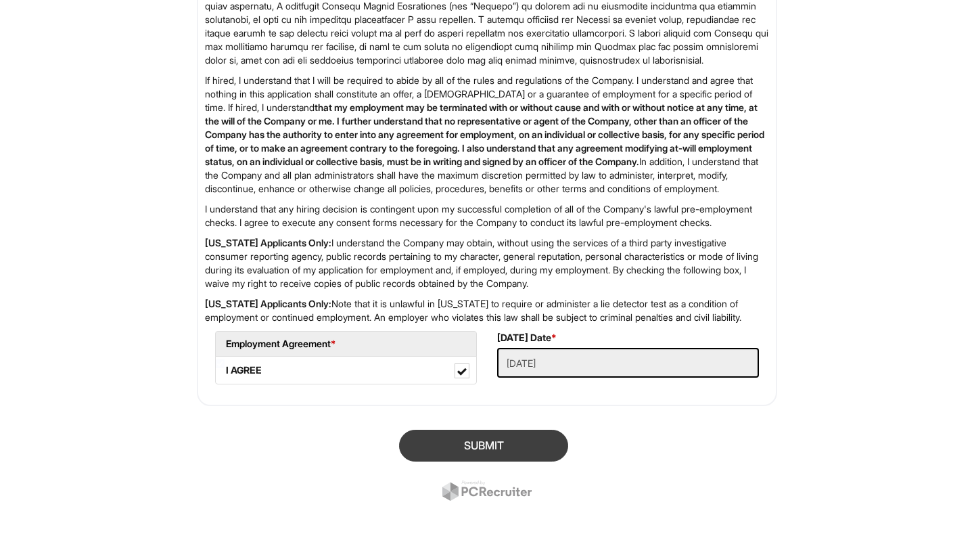
scroll to position [2164, 0]
click at [509, 446] on button "SUBMIT" at bounding box center [483, 446] width 169 height 32
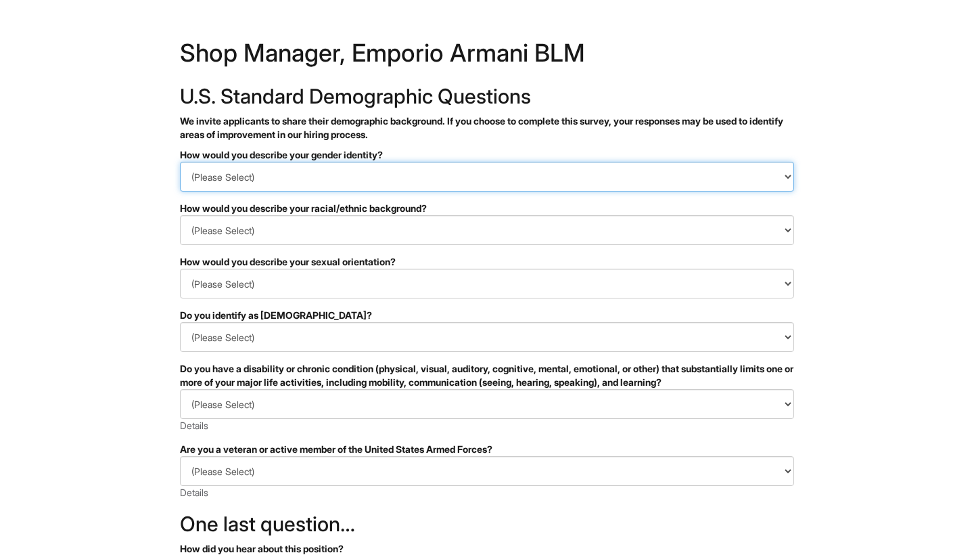
select select "Man"
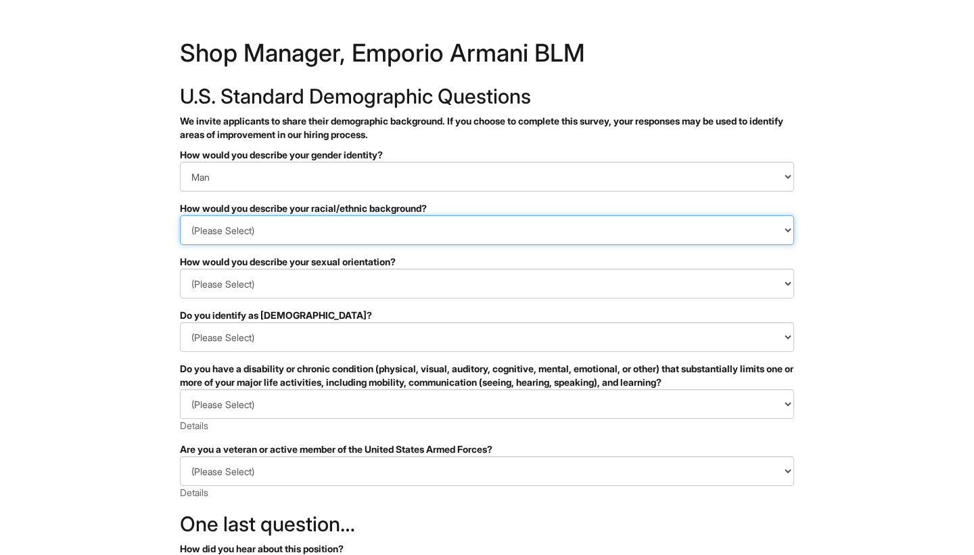
select select "Hispanic, Latinx or of Spanish Origin"
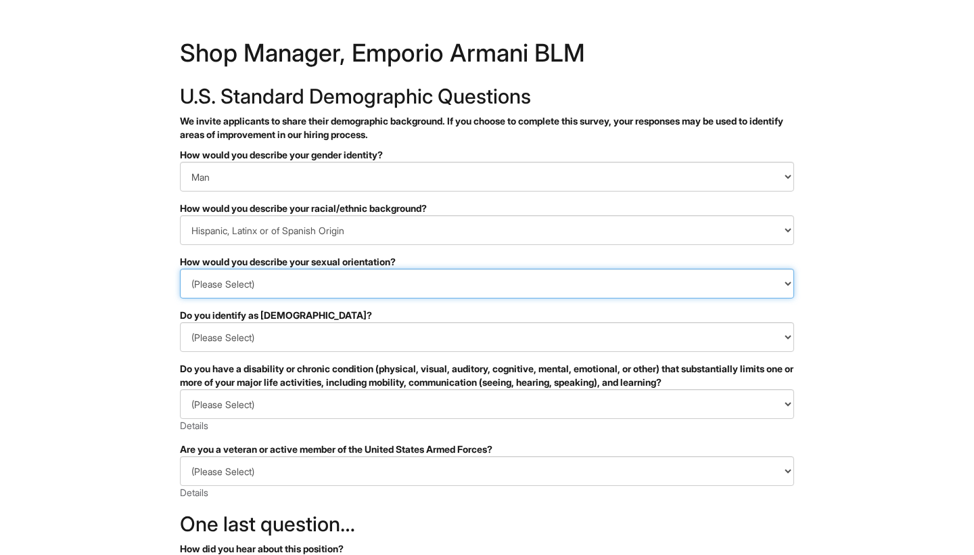
select select "[DEMOGRAPHIC_DATA] and/or [DEMOGRAPHIC_DATA]"
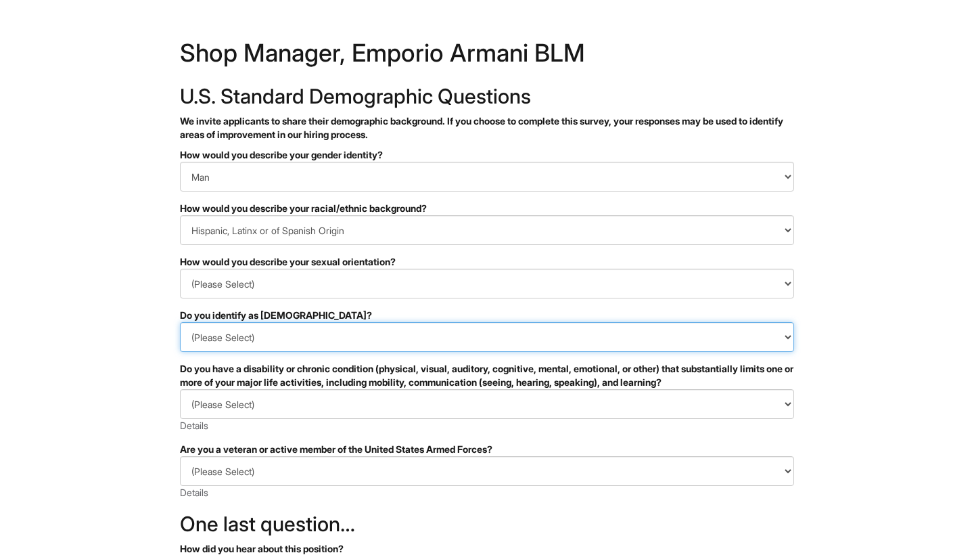
select select "No"
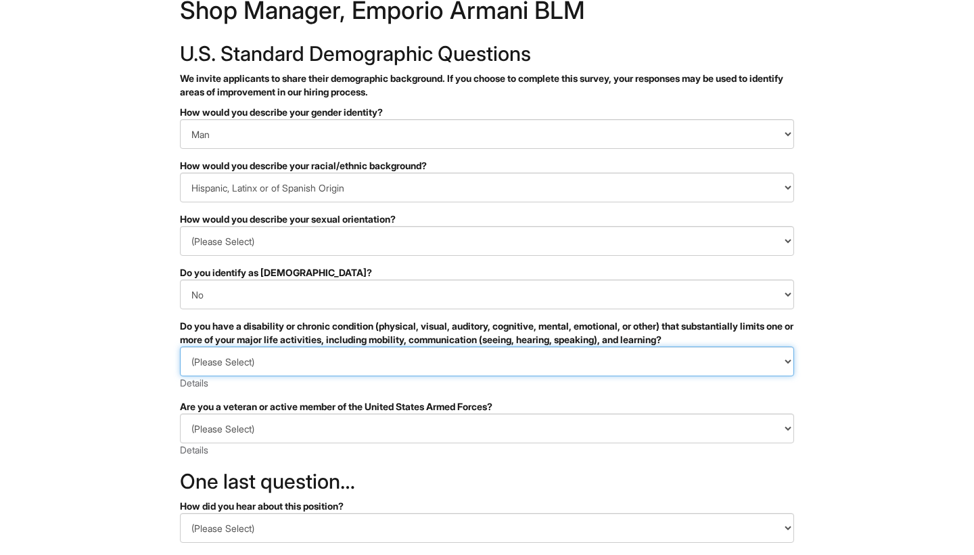
select select "NO, I DON'T HAVE A DISABILITY"
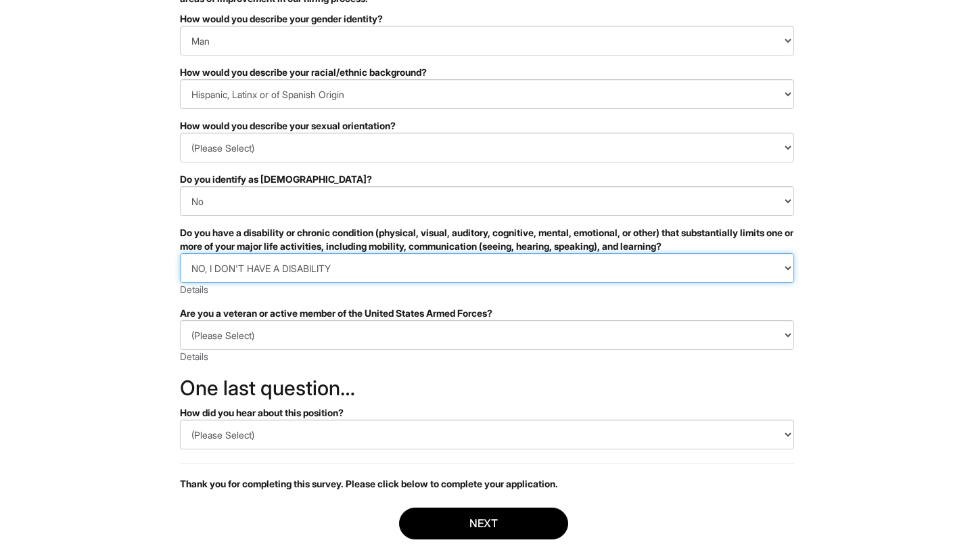
scroll to position [137, 0]
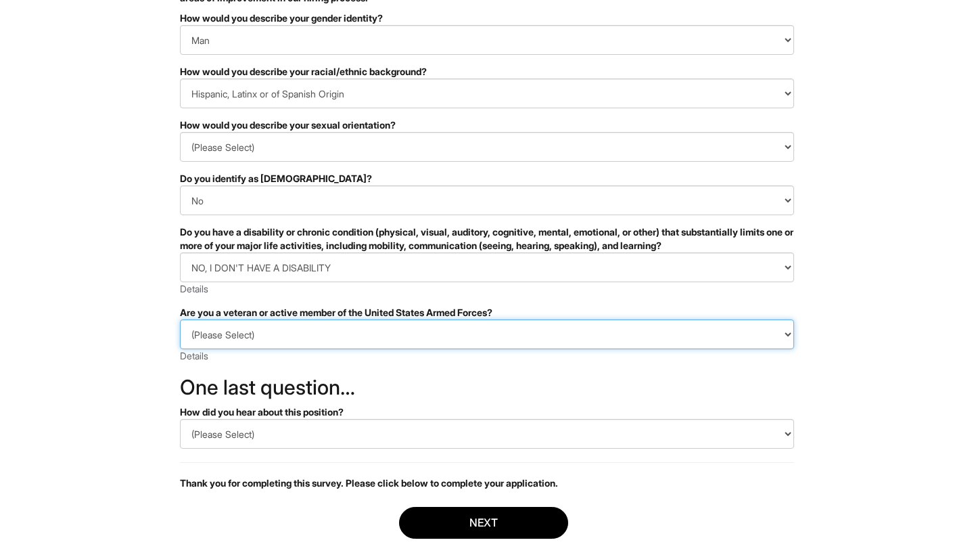
select select "I AM NOT A PROTECTED VETERAN"
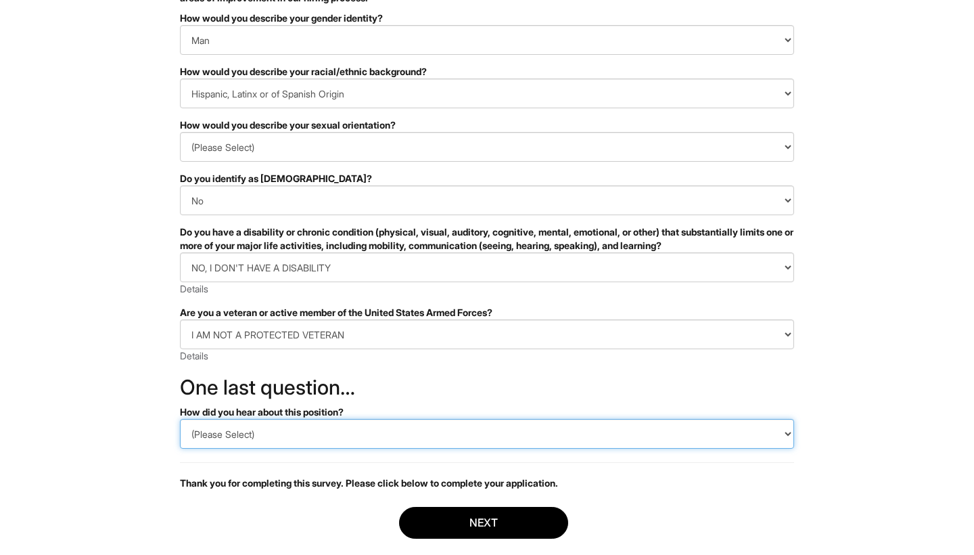
select select "LinkedIn"
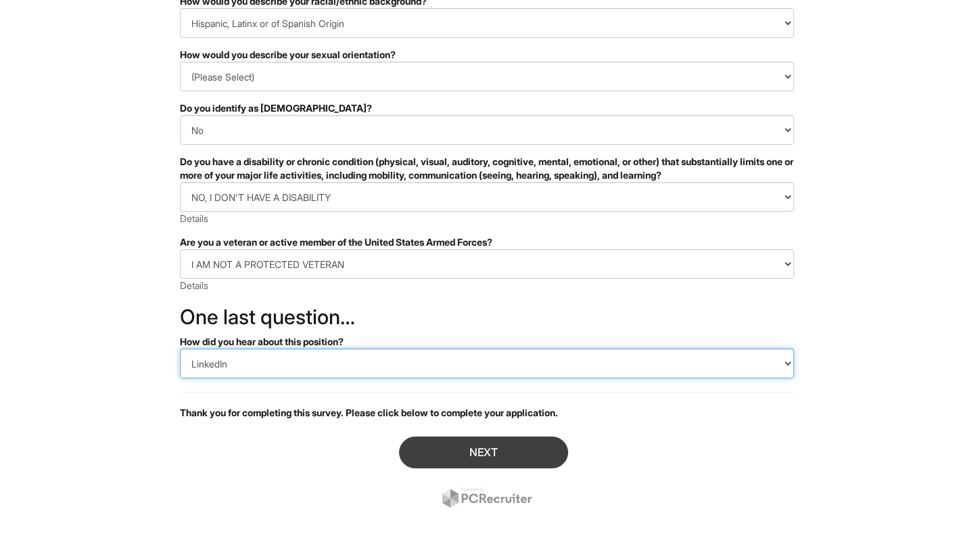
scroll to position [207, 0]
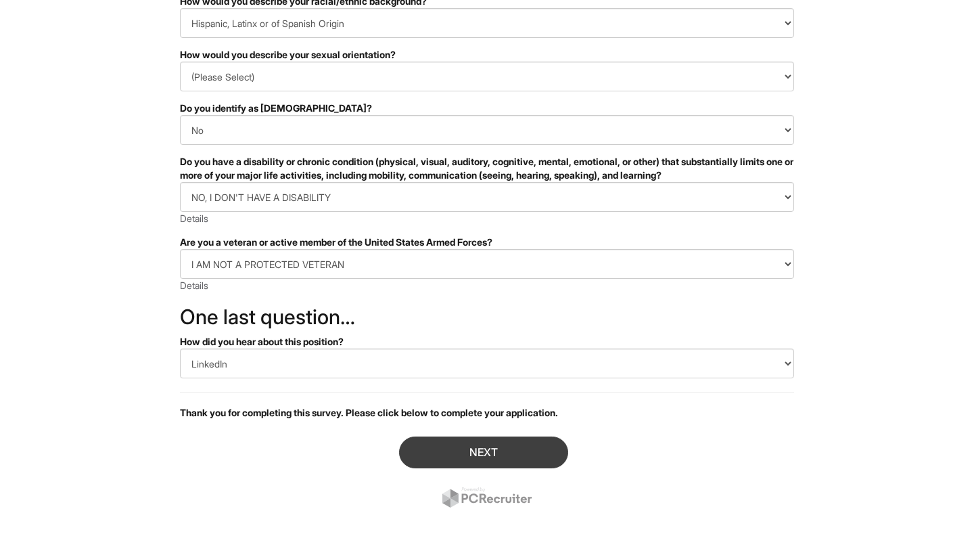
click at [446, 447] on button "Next" at bounding box center [483, 452] width 169 height 32
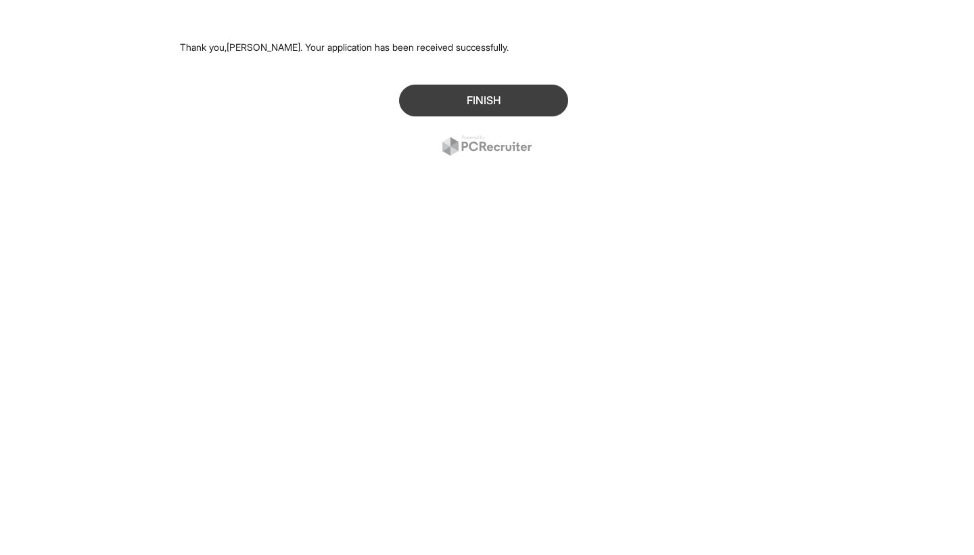
click at [475, 113] on button "Finish" at bounding box center [483, 101] width 169 height 32
